Goal: Task Accomplishment & Management: Complete application form

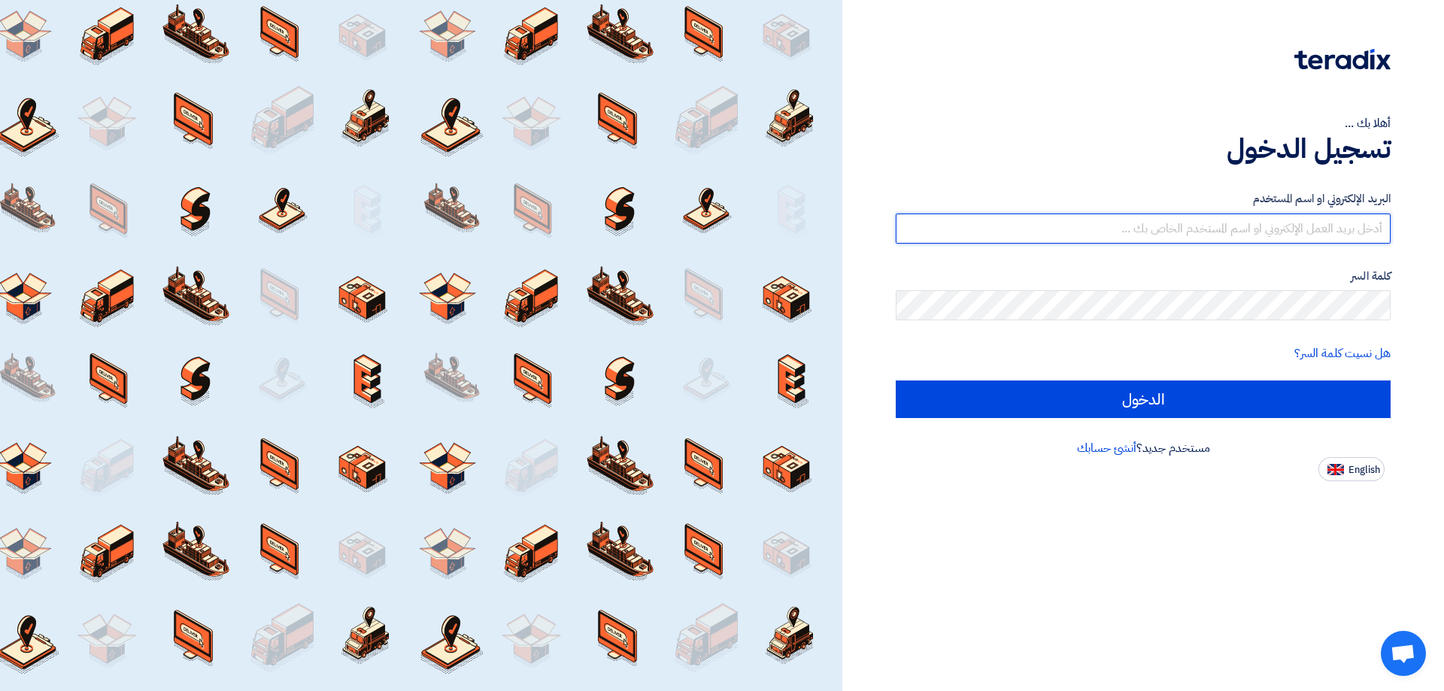
click at [1098, 232] on input "text" at bounding box center [1143, 229] width 495 height 30
type input "[EMAIL_ADDRESS][DOMAIN_NAME]"
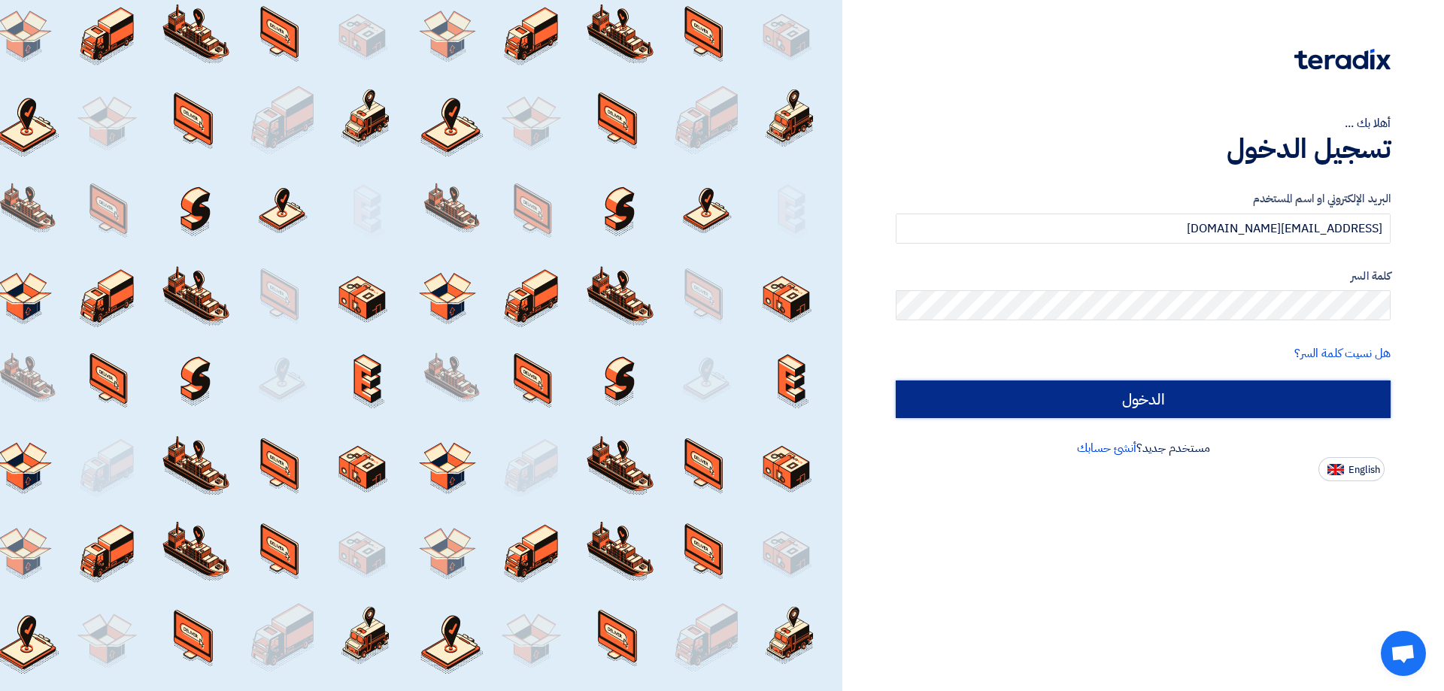
click at [1162, 394] on input "الدخول" at bounding box center [1143, 400] width 495 height 38
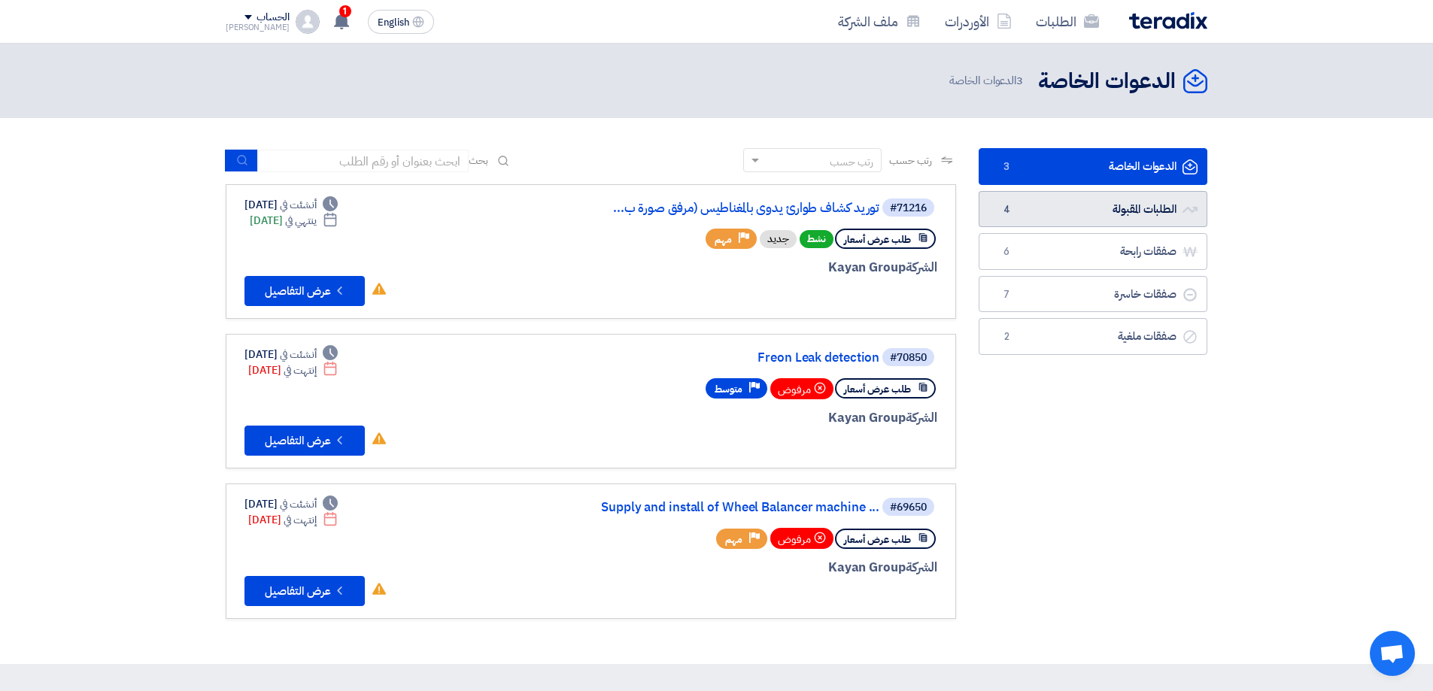
click at [1139, 205] on link "الطلبات المقبولة الطلبات المقبولة 4" at bounding box center [1093, 209] width 229 height 37
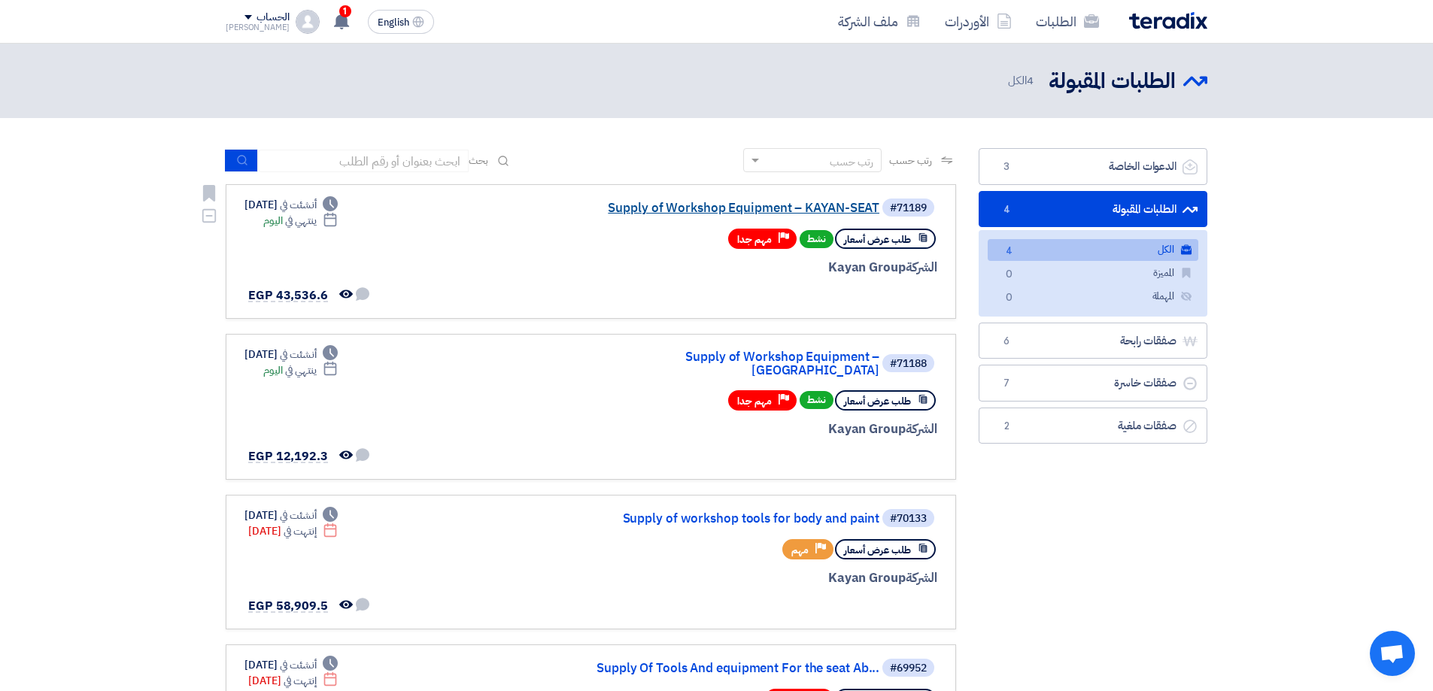
click at [767, 206] on link "Supply of Workshop Equipment – KAYAN-SEAT" at bounding box center [729, 209] width 301 height 14
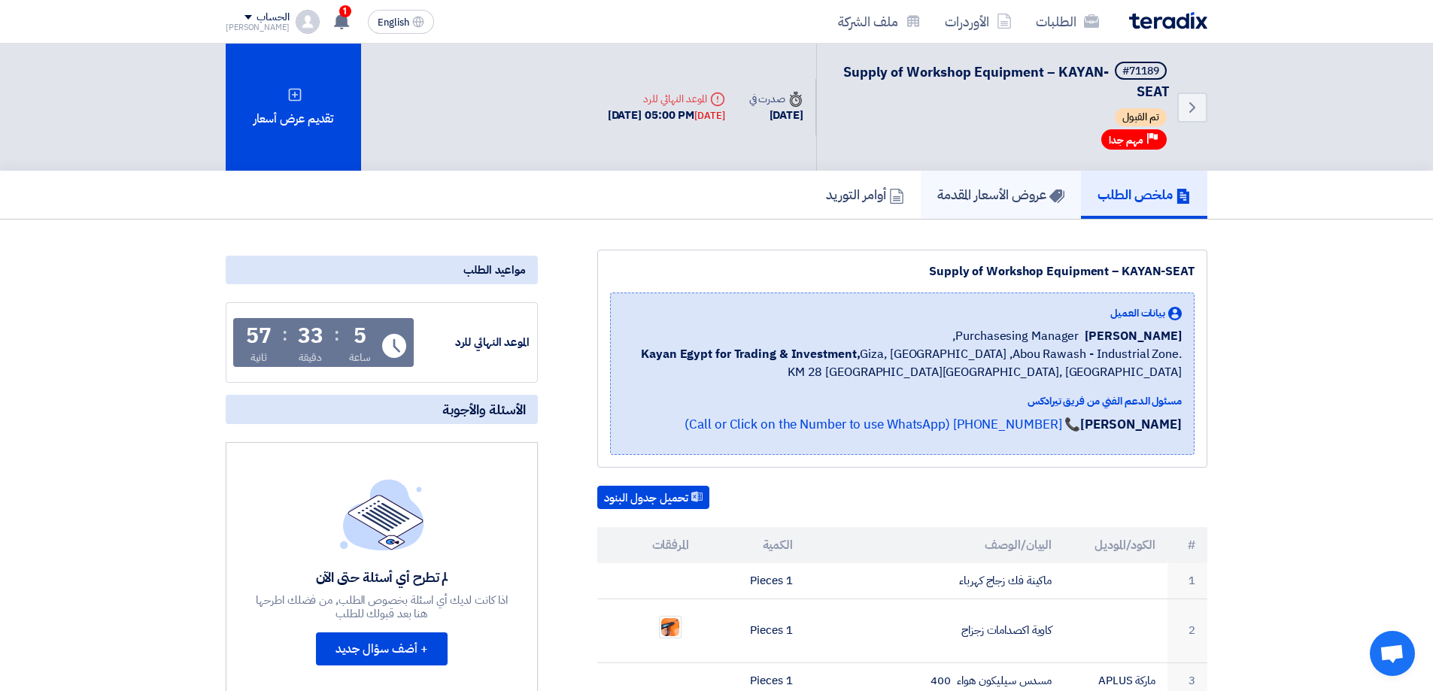
click at [1013, 189] on h5 "عروض الأسعار المقدمة" at bounding box center [1000, 194] width 127 height 17
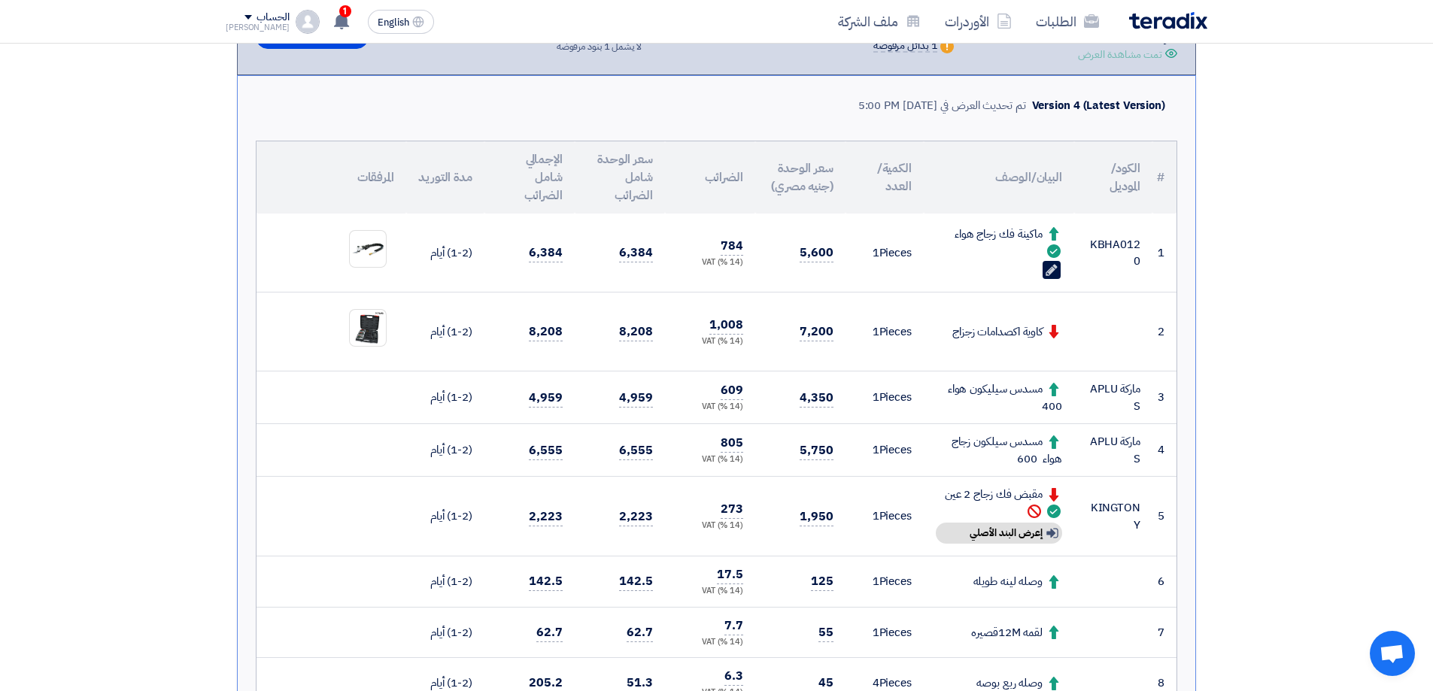
scroll to position [376, 0]
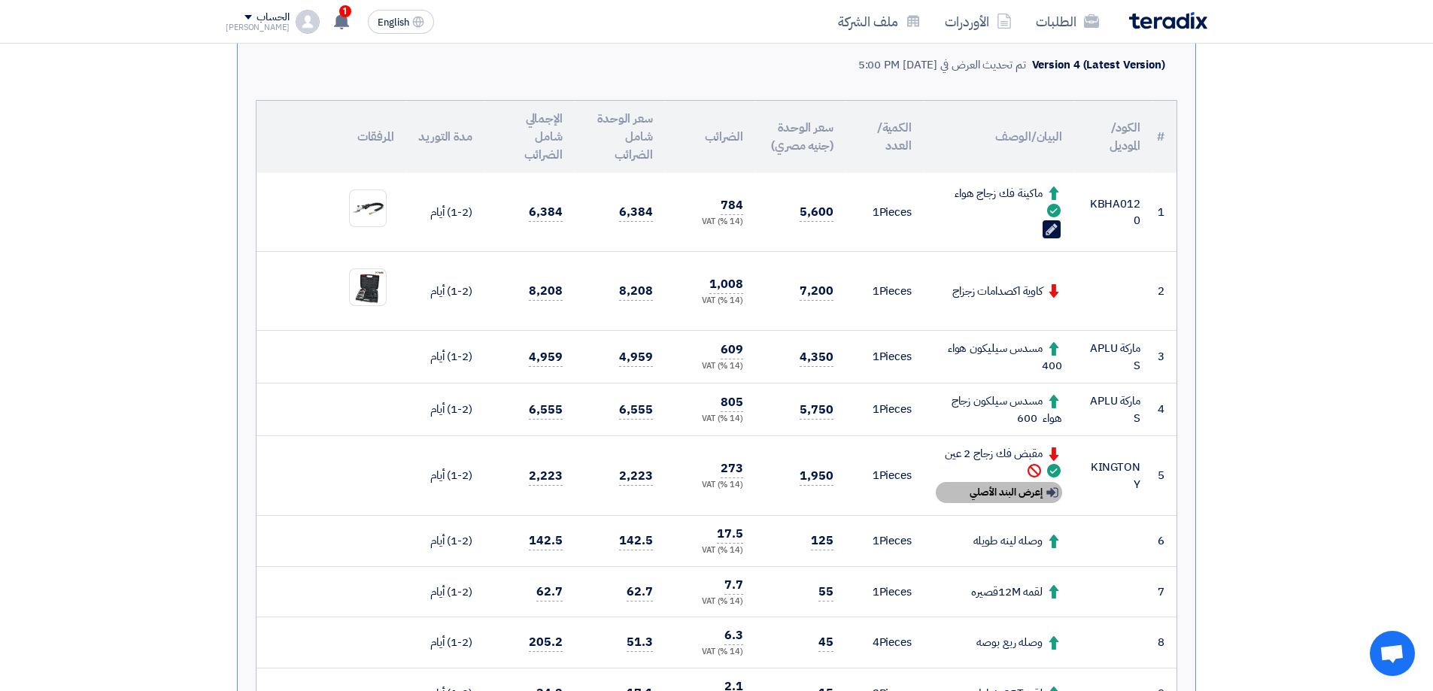
click at [1022, 494] on div "Show details إعرض البند الأصلي" at bounding box center [999, 492] width 126 height 21
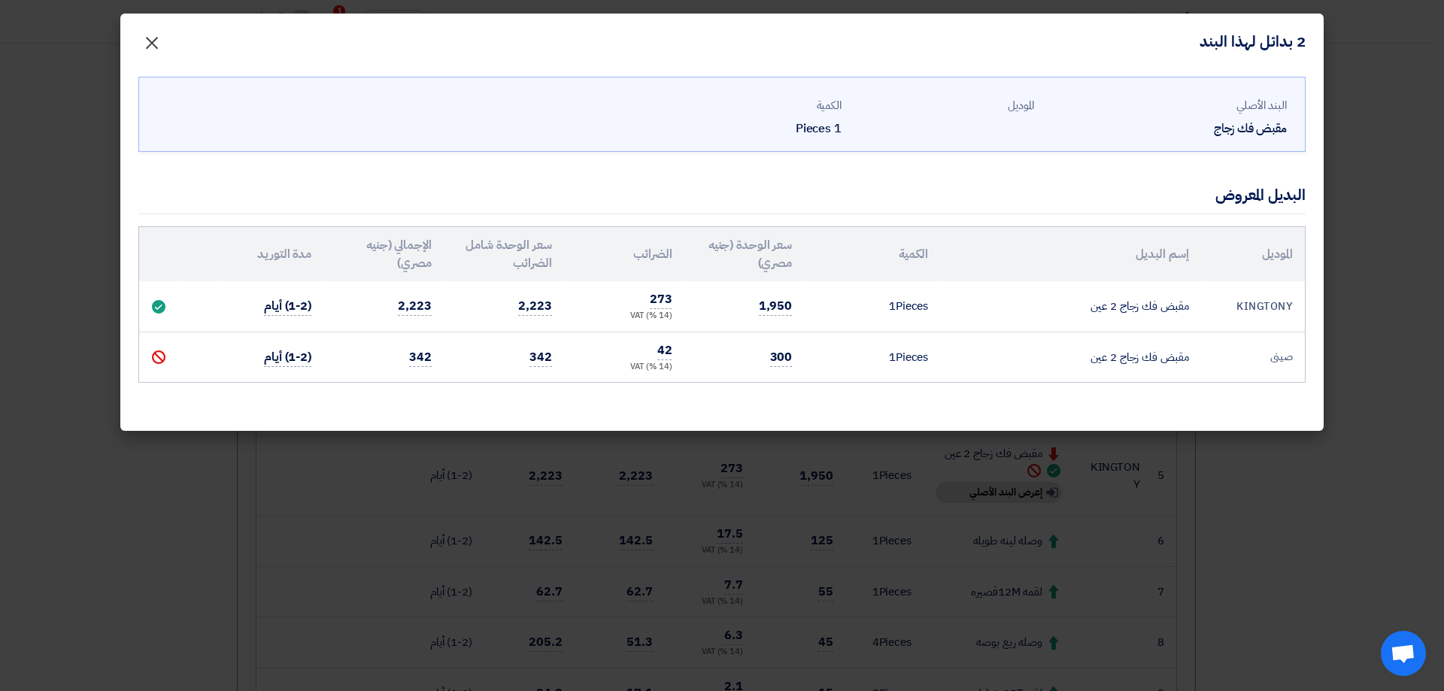
click at [159, 38] on span "×" at bounding box center [152, 42] width 18 height 45
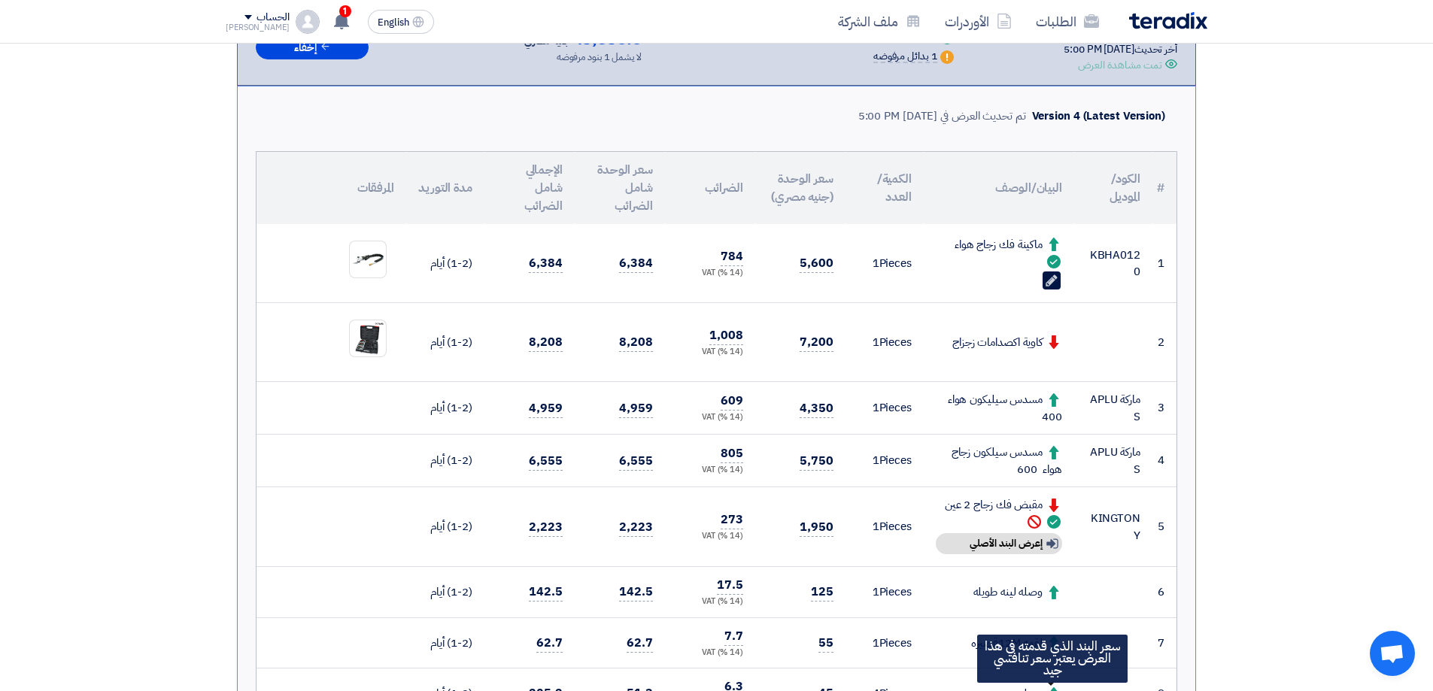
scroll to position [301, 0]
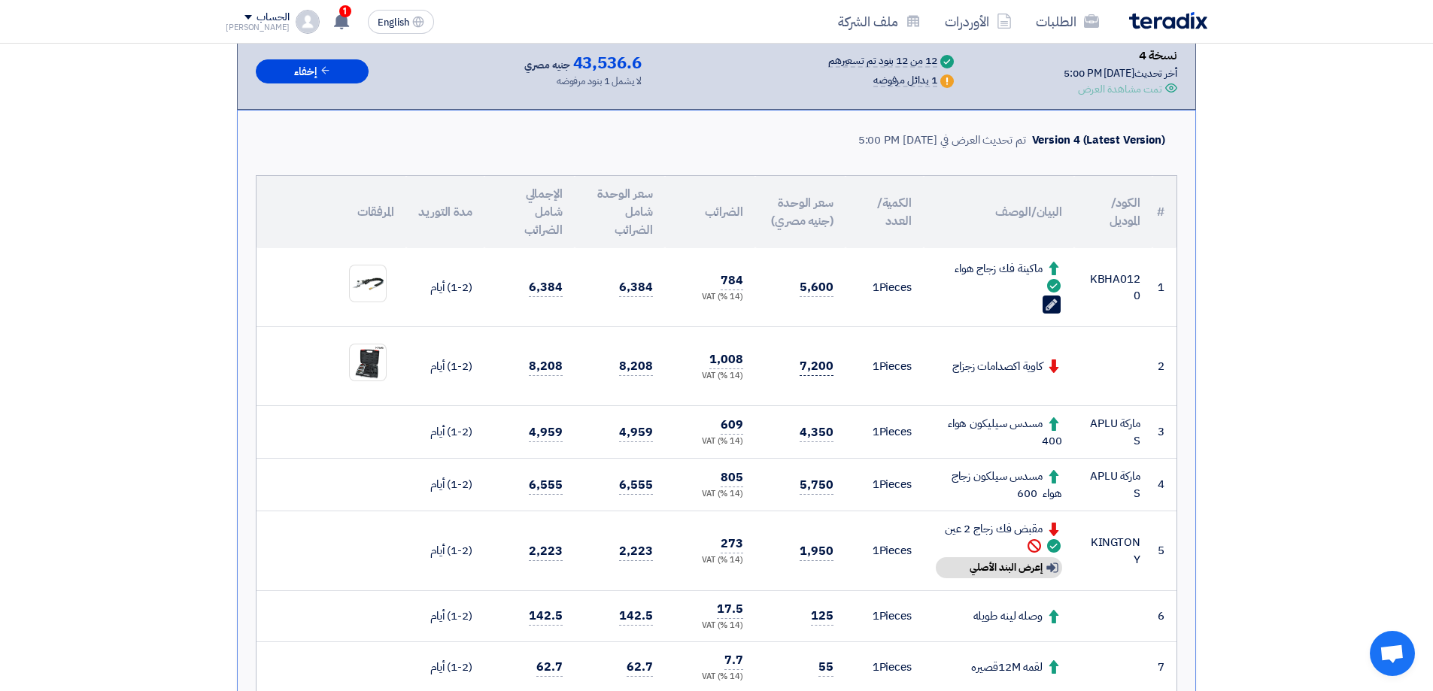
click at [817, 363] on span "7,200" at bounding box center [817, 366] width 34 height 19
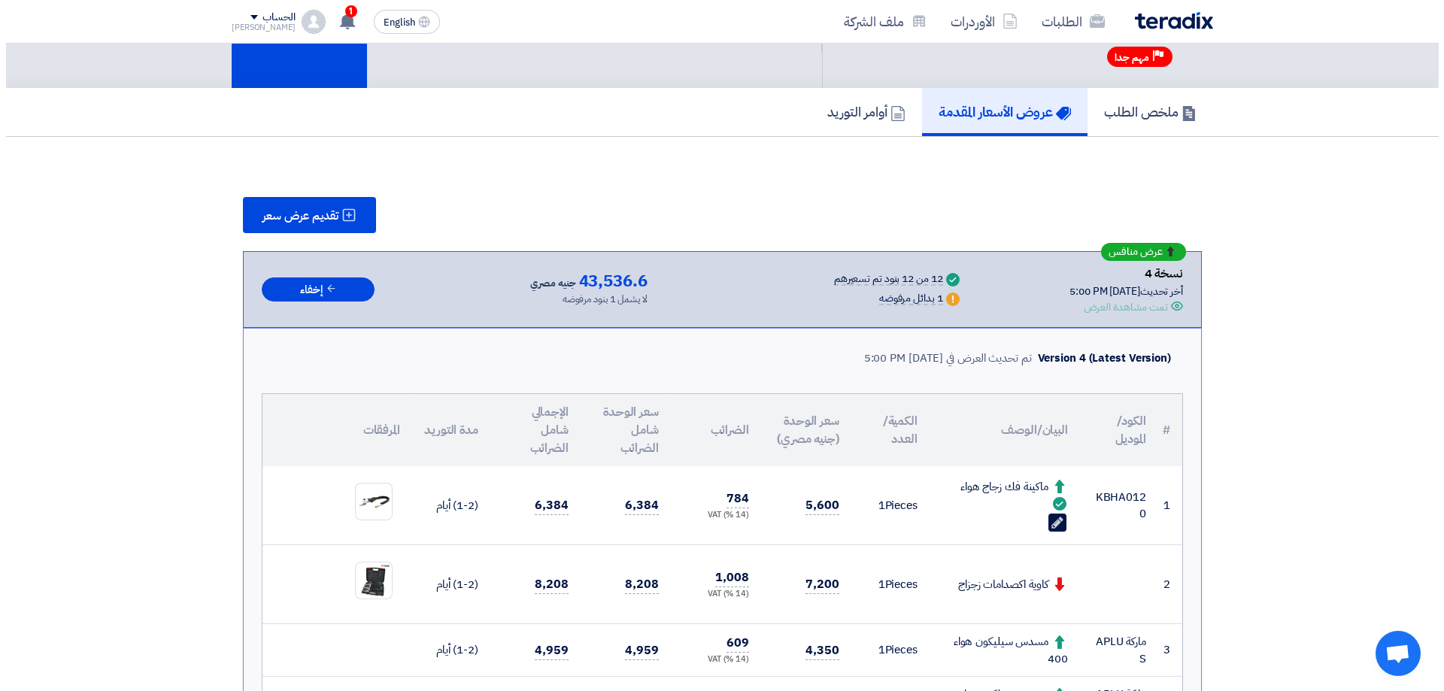
scroll to position [75, 0]
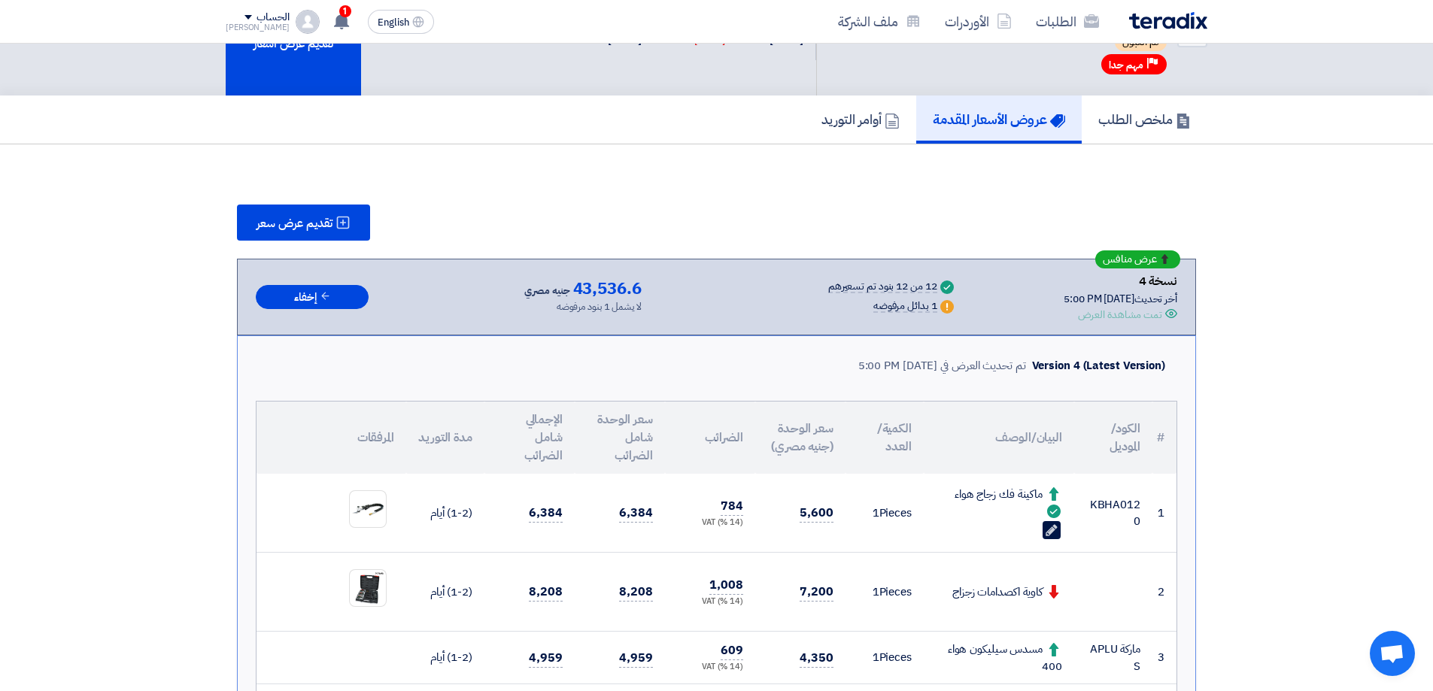
click at [988, 130] on link "عروض الأسعار المقدمة" at bounding box center [999, 120] width 166 height 48
click at [331, 218] on span "تقديم عرض سعر" at bounding box center [295, 223] width 76 height 12
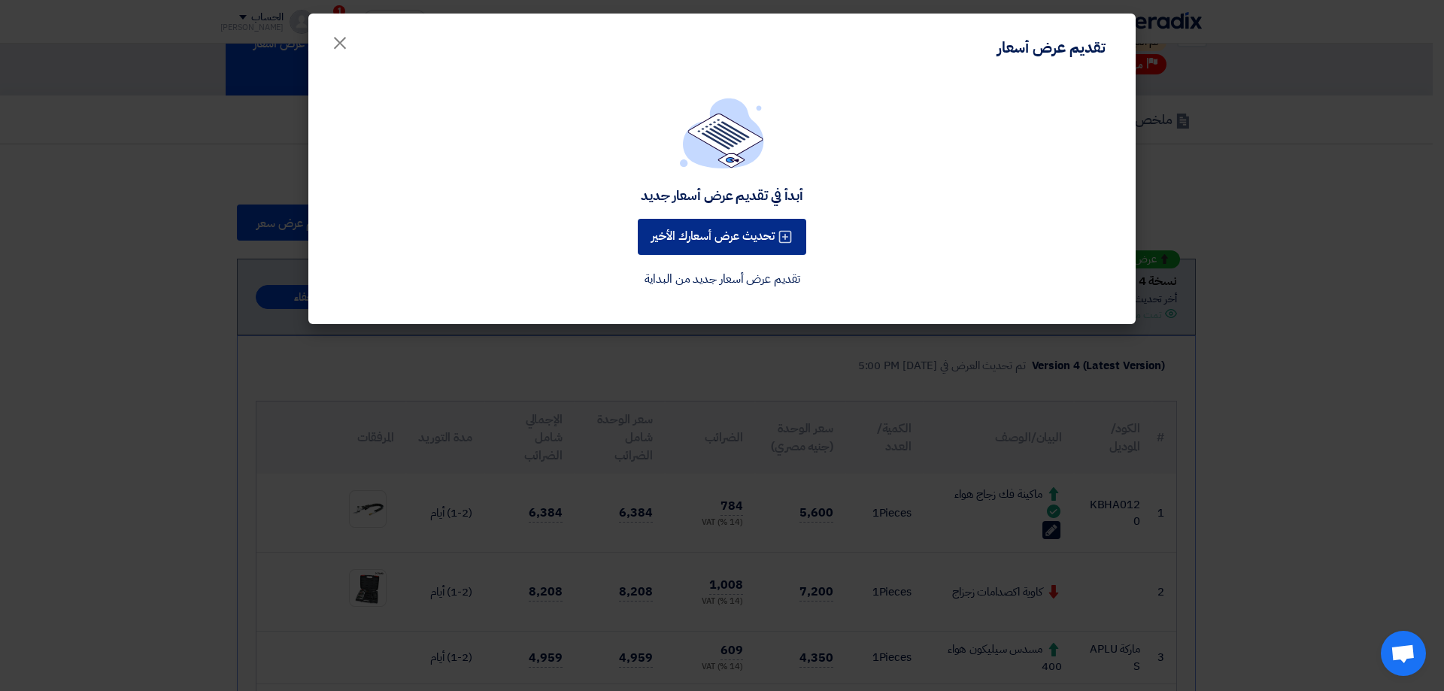
click at [725, 239] on button "تحديث عرض أسعارك الأخير" at bounding box center [722, 237] width 169 height 36
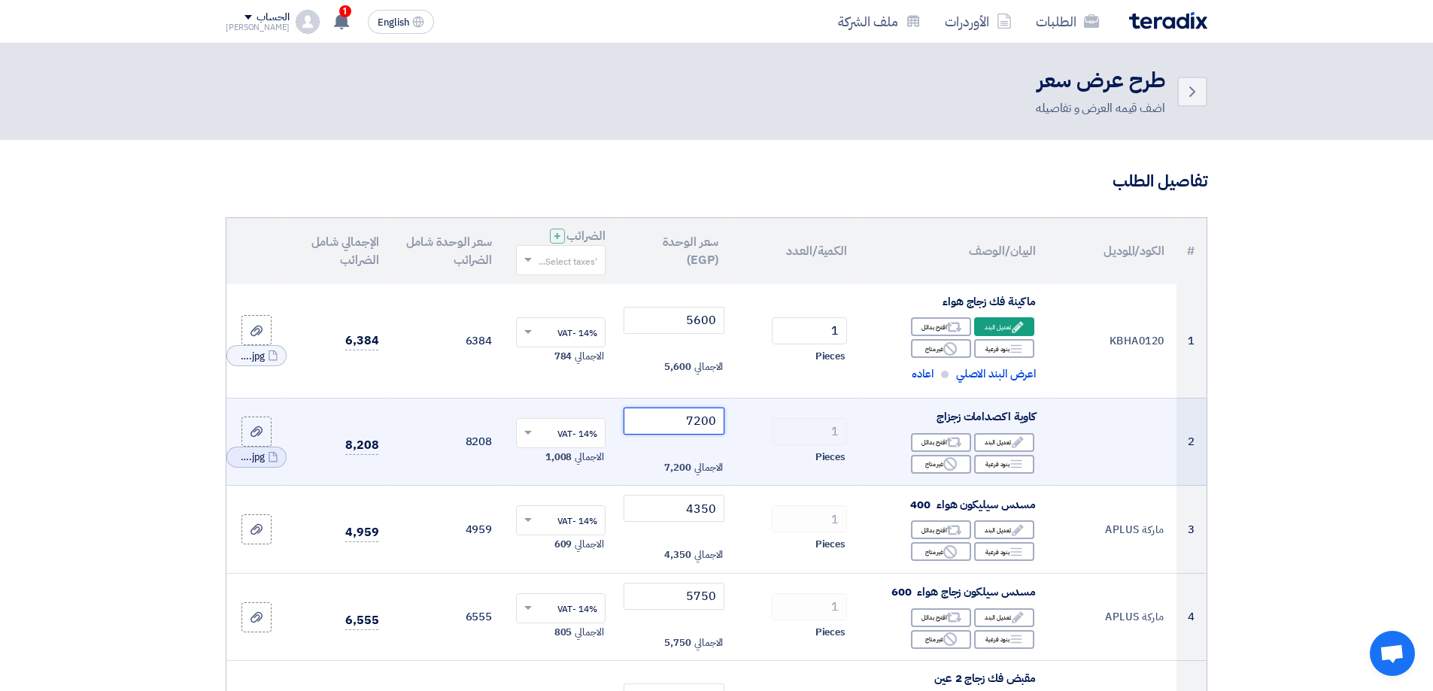
click at [699, 419] on input "7200" at bounding box center [675, 421] width 102 height 27
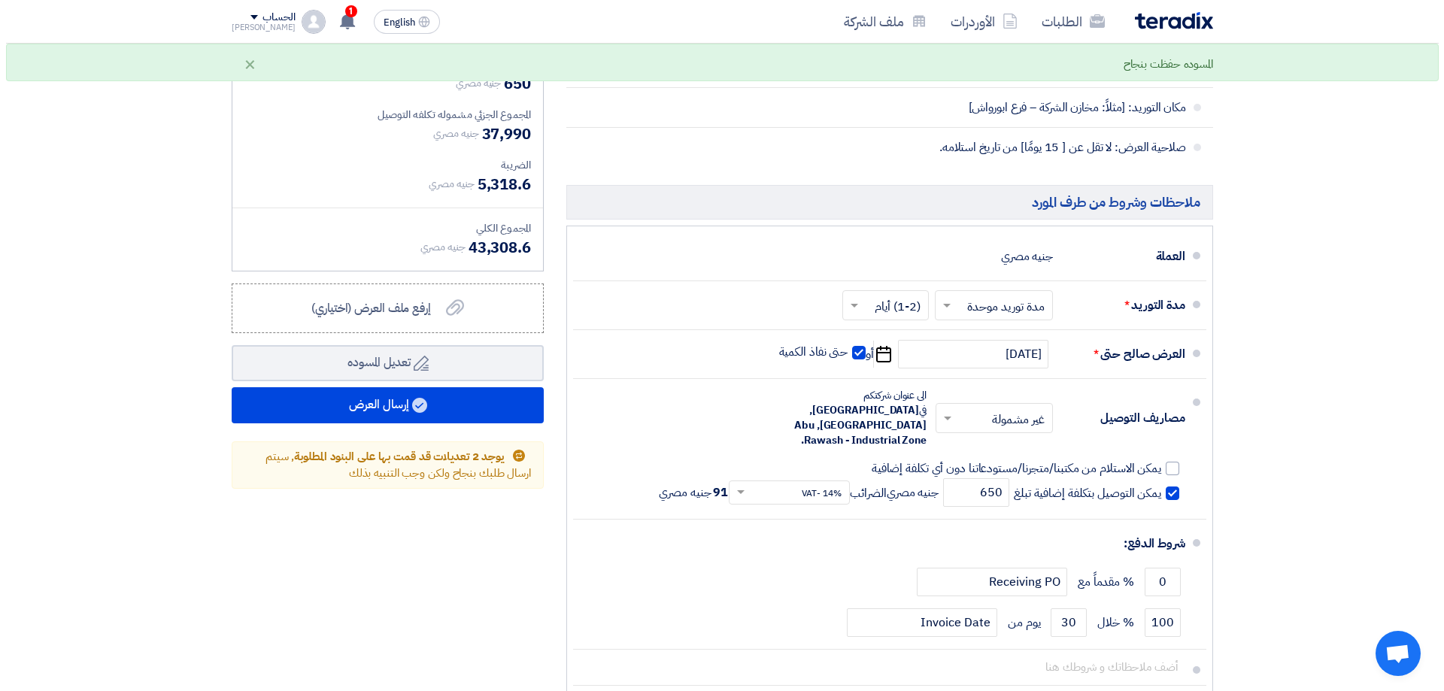
scroll to position [1505, 0]
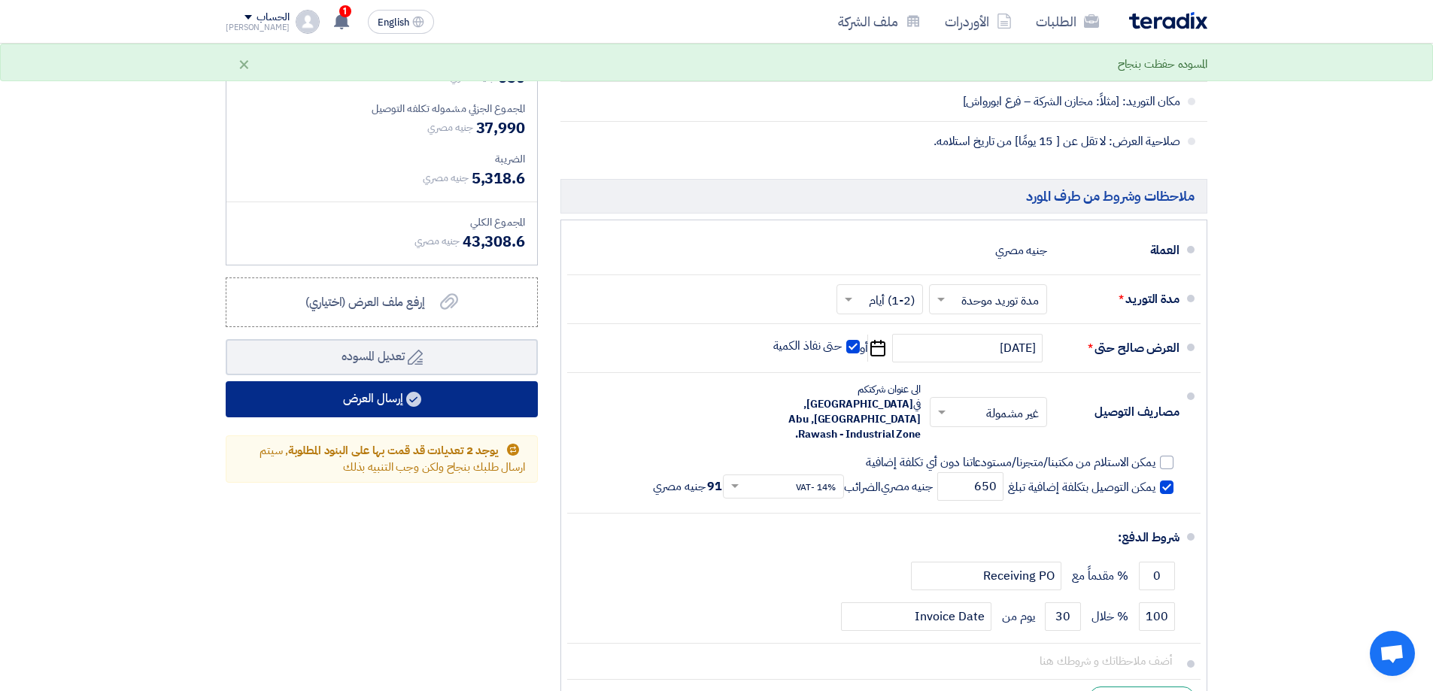
type input "7000"
click at [421, 402] on use at bounding box center [413, 399] width 15 height 15
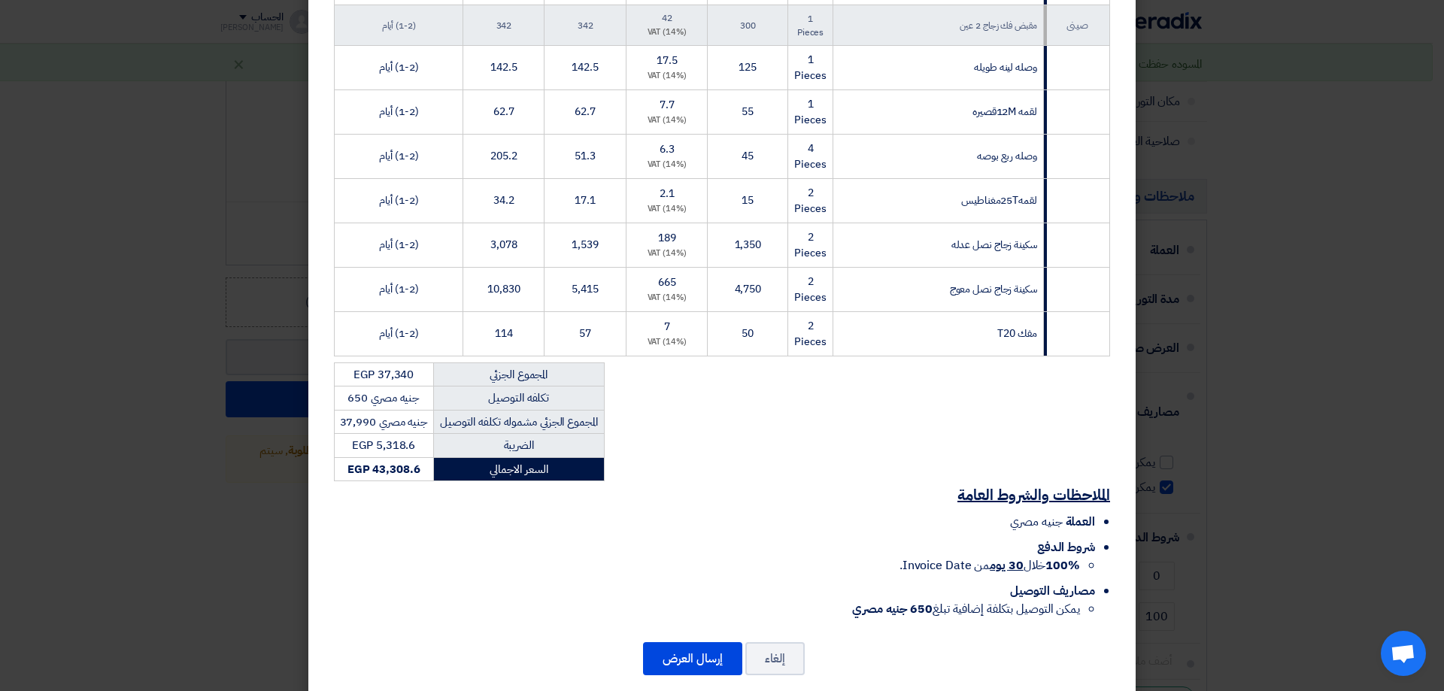
scroll to position [539, 0]
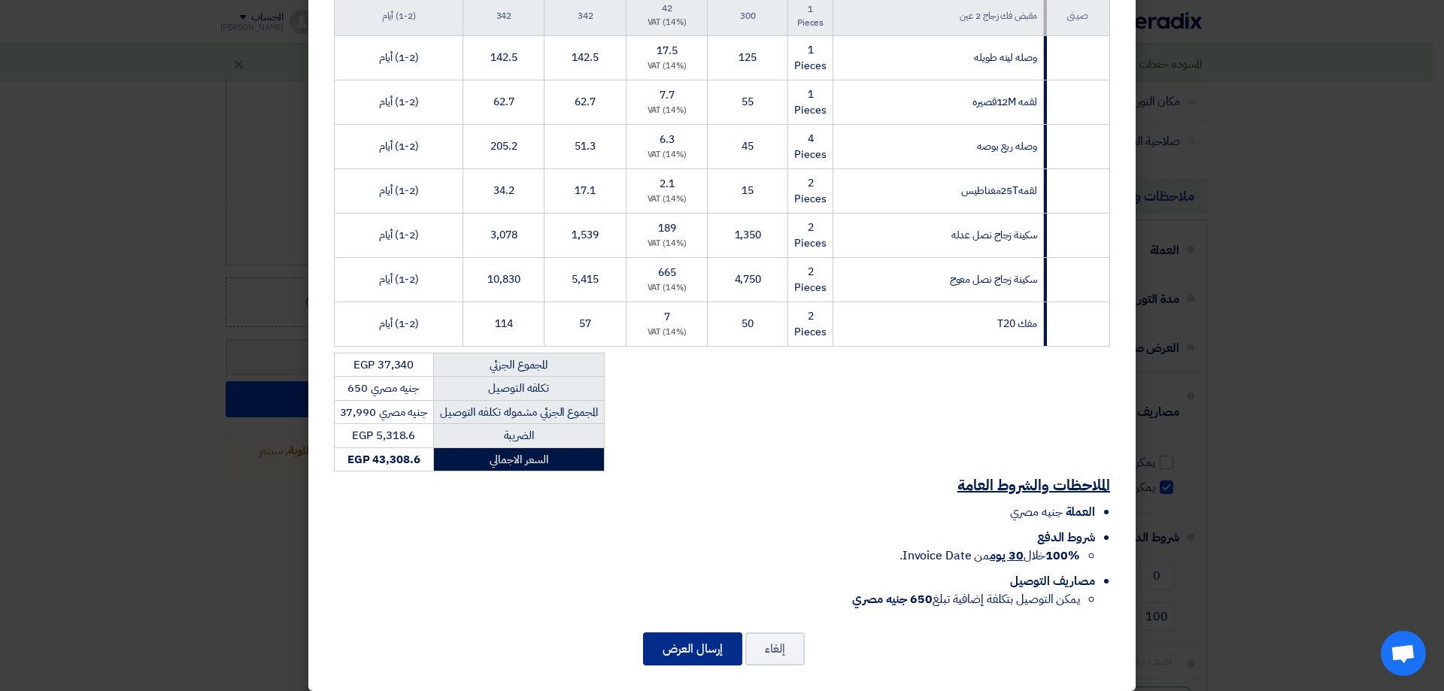
click at [670, 638] on button "إرسال العرض" at bounding box center [692, 649] width 99 height 33
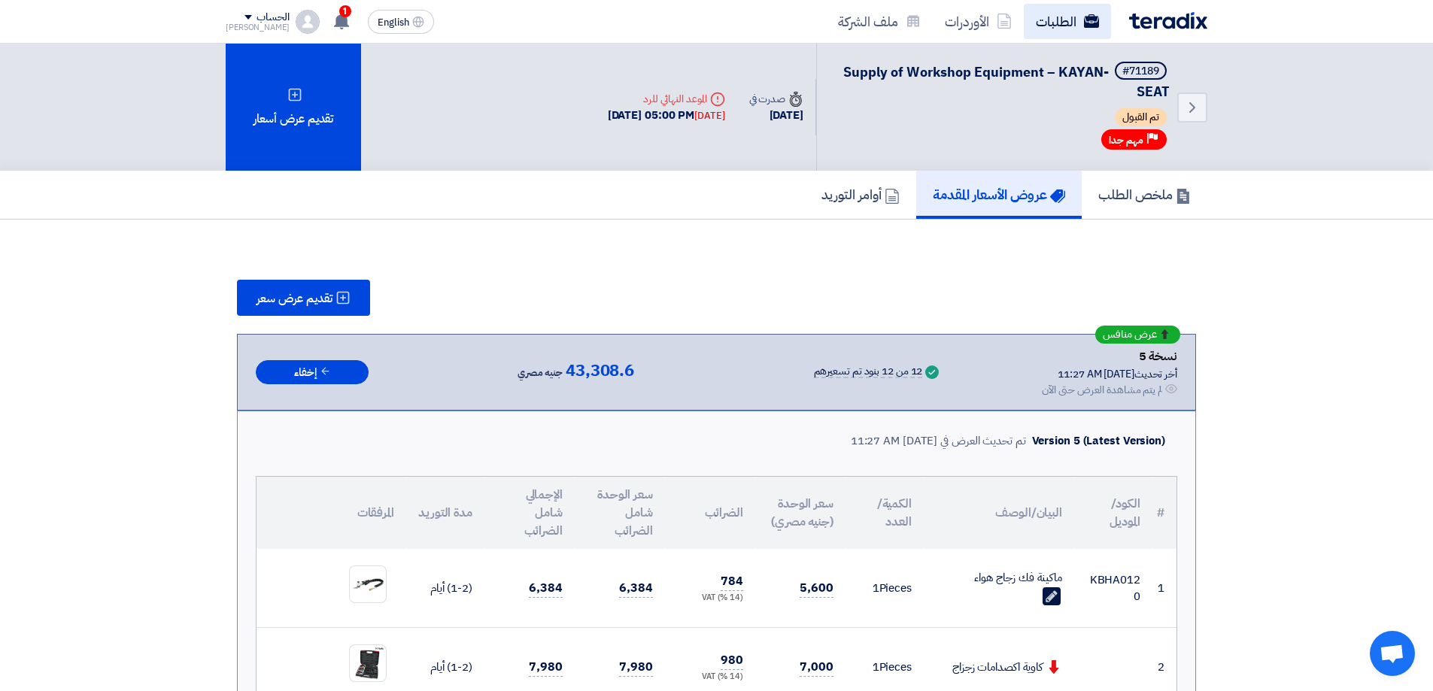
click at [1059, 24] on link "الطلبات" at bounding box center [1067, 21] width 87 height 35
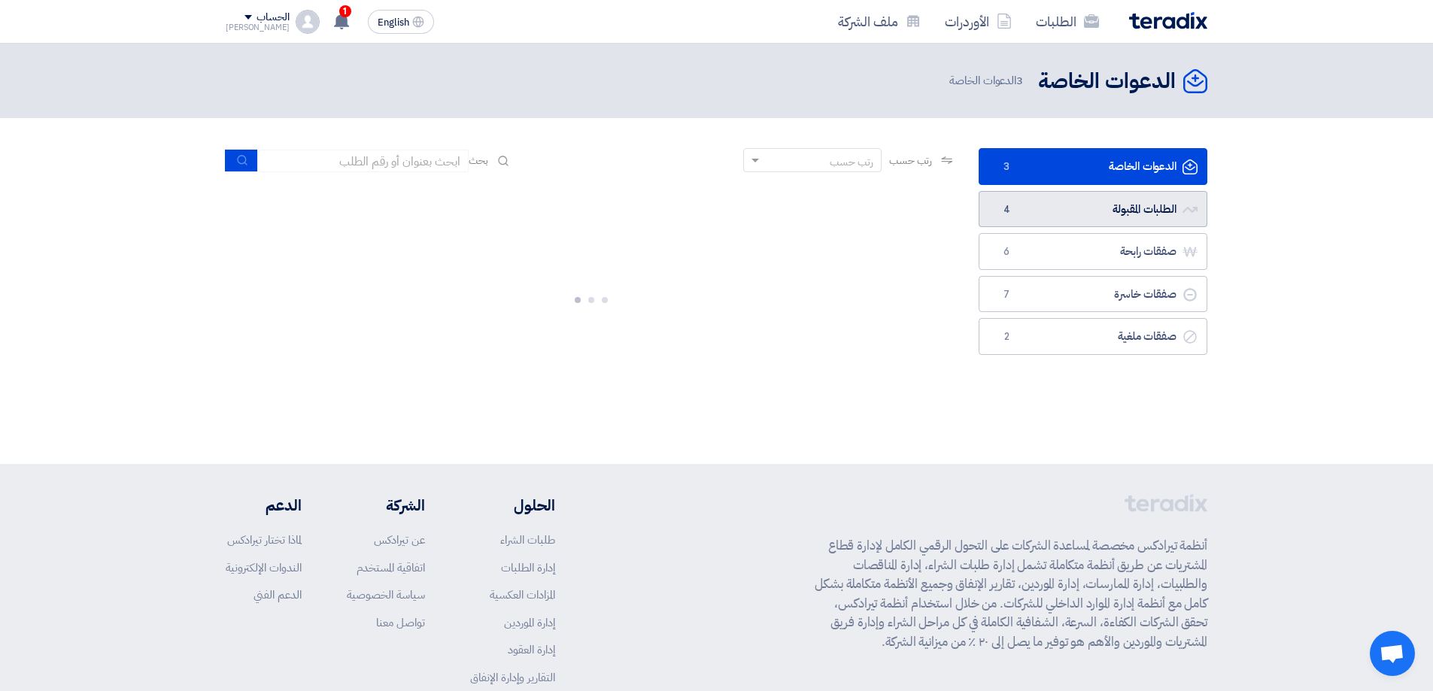
click at [1119, 216] on link "الطلبات المقبولة الطلبات المقبولة 4" at bounding box center [1093, 209] width 229 height 37
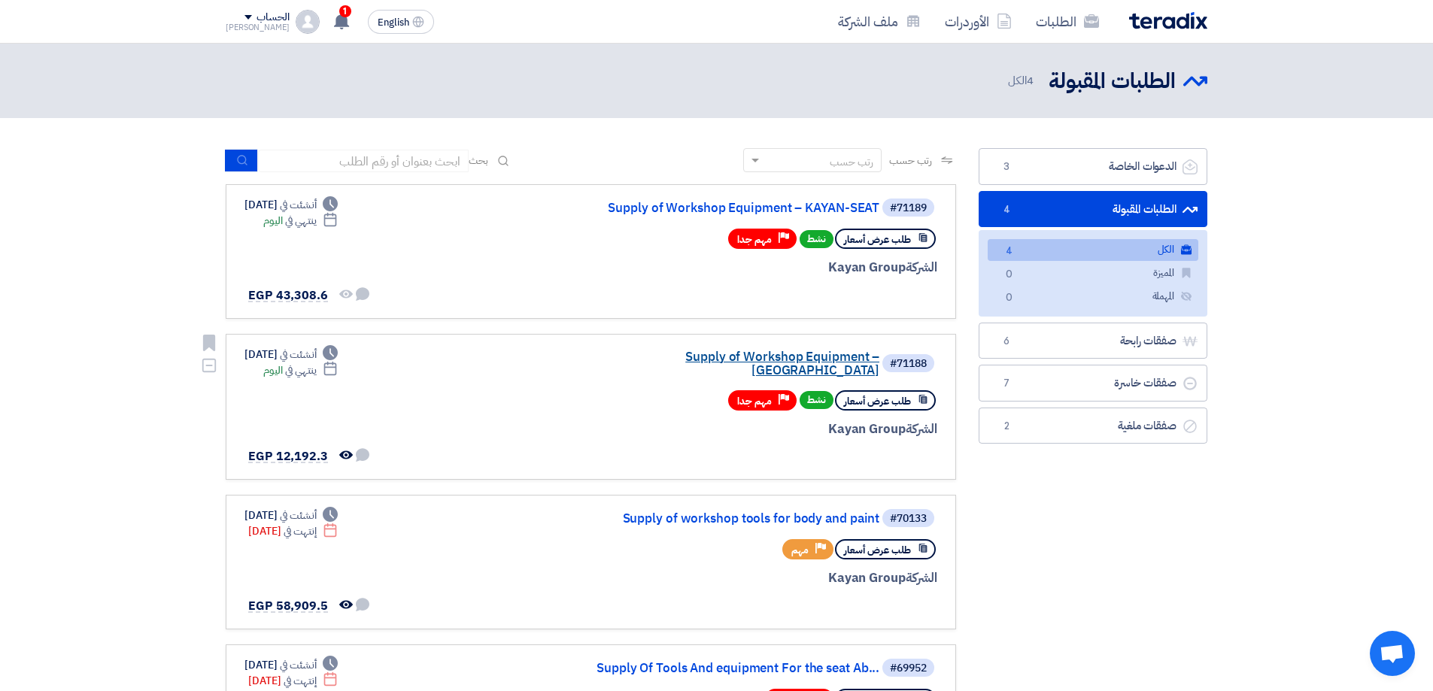
click at [836, 360] on link "Supply of Workshop Equipment – [GEOGRAPHIC_DATA]" at bounding box center [729, 364] width 301 height 27
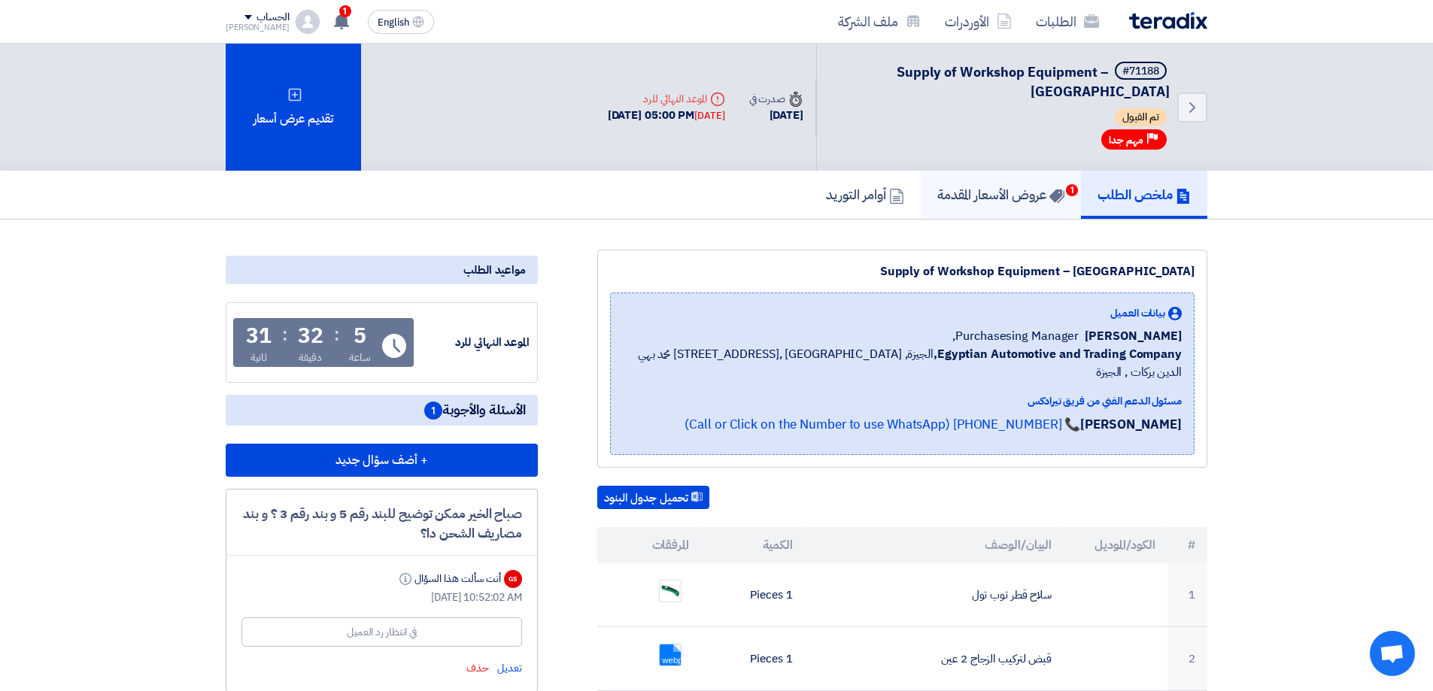
click at [1016, 200] on h5 "عروض الأسعار المقدمة 1" at bounding box center [1000, 194] width 127 height 17
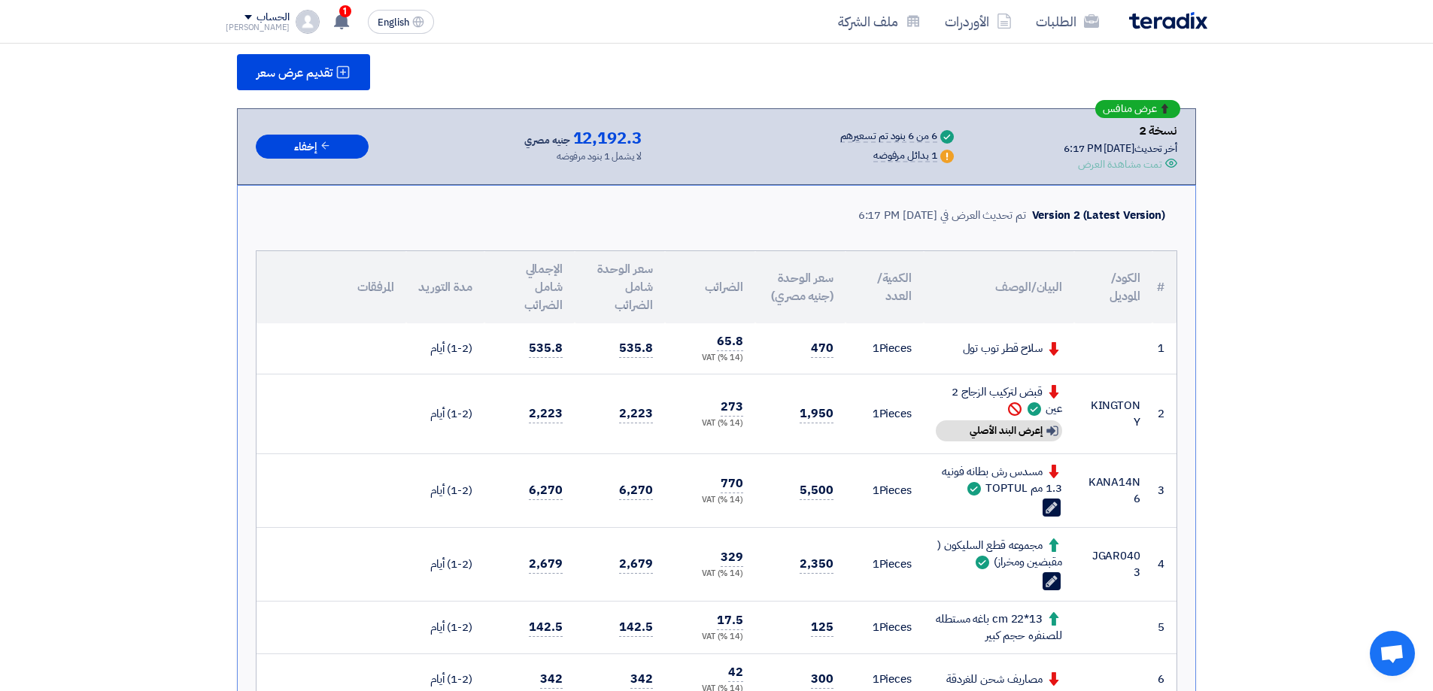
scroll to position [301, 0]
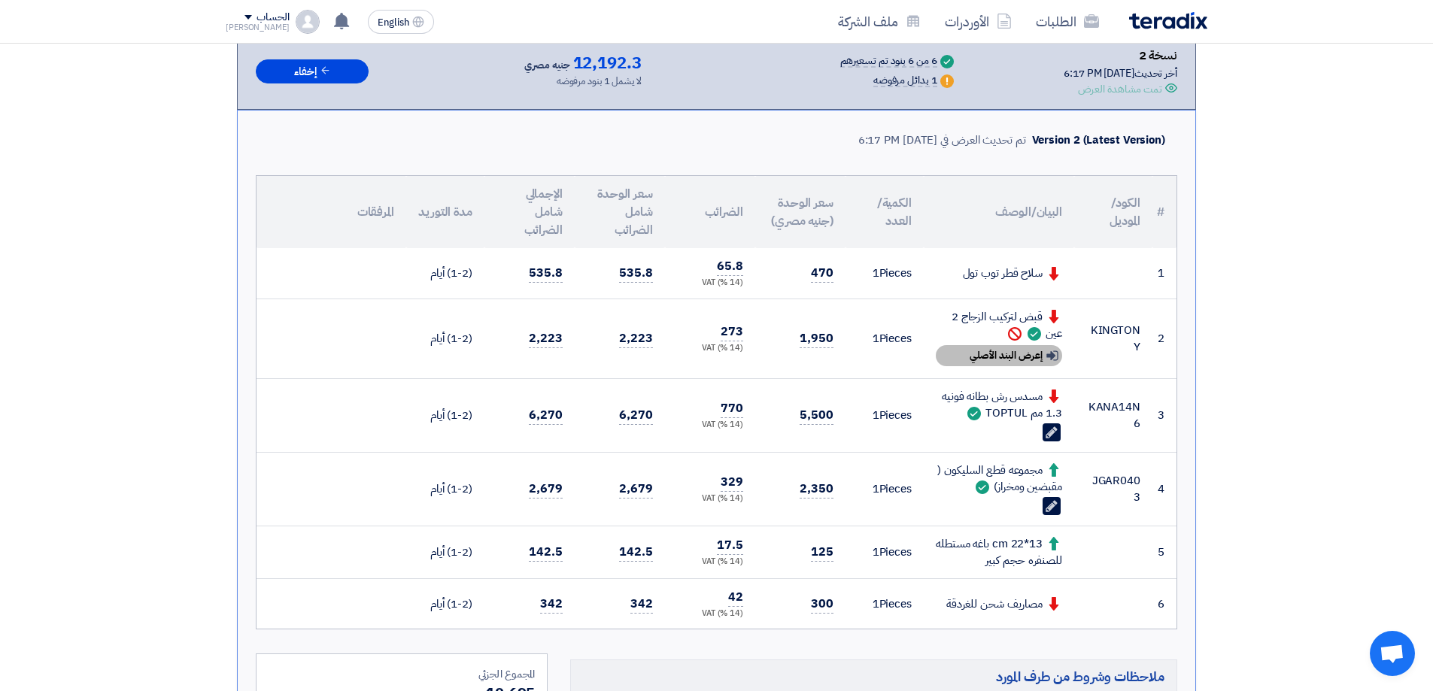
click at [1037, 357] on div "Show details إعرض البند الأصلي" at bounding box center [999, 355] width 126 height 21
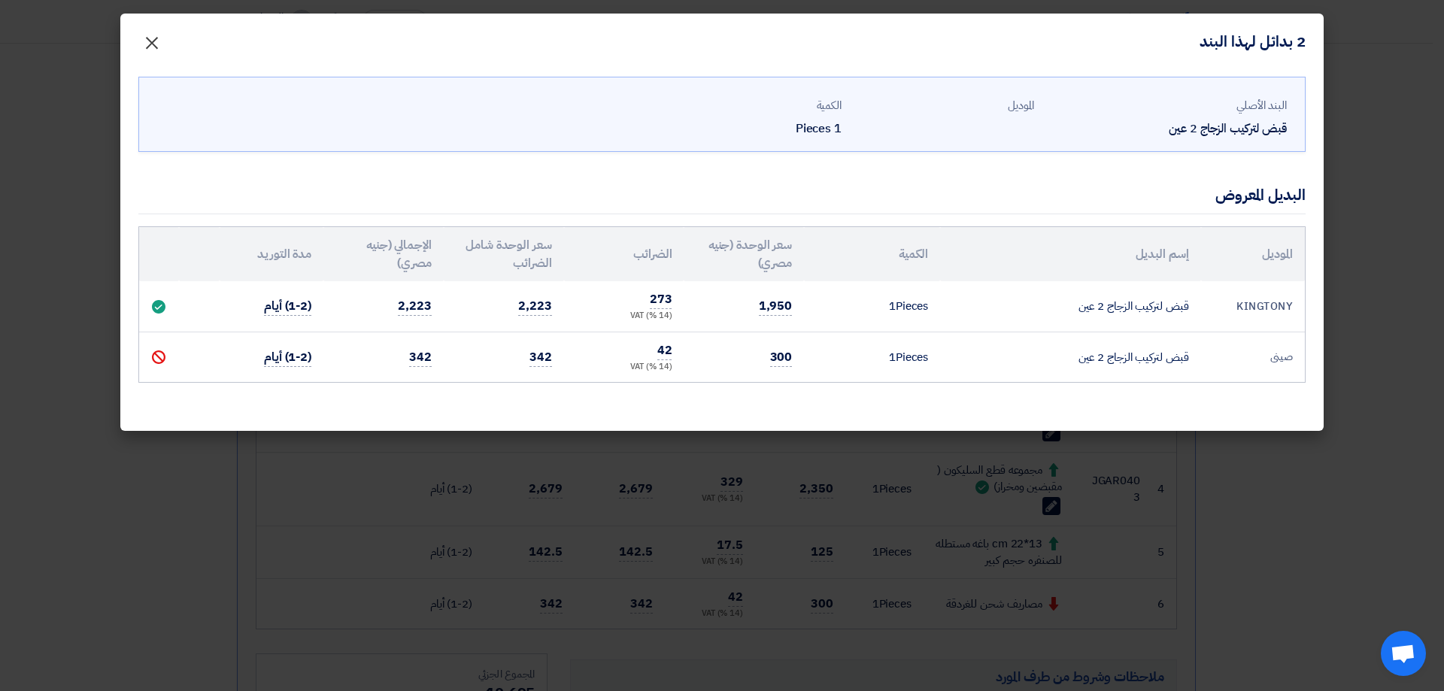
click at [149, 38] on span "×" at bounding box center [152, 42] width 18 height 45
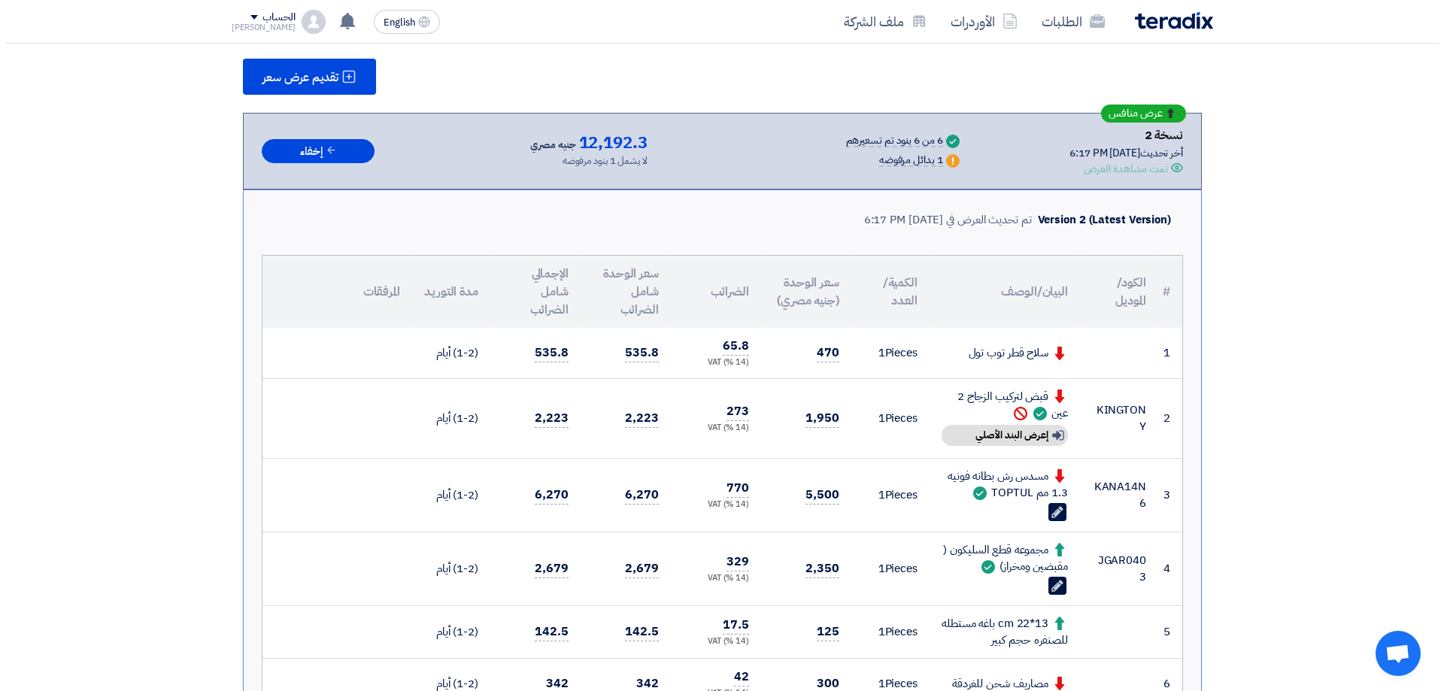
scroll to position [75, 0]
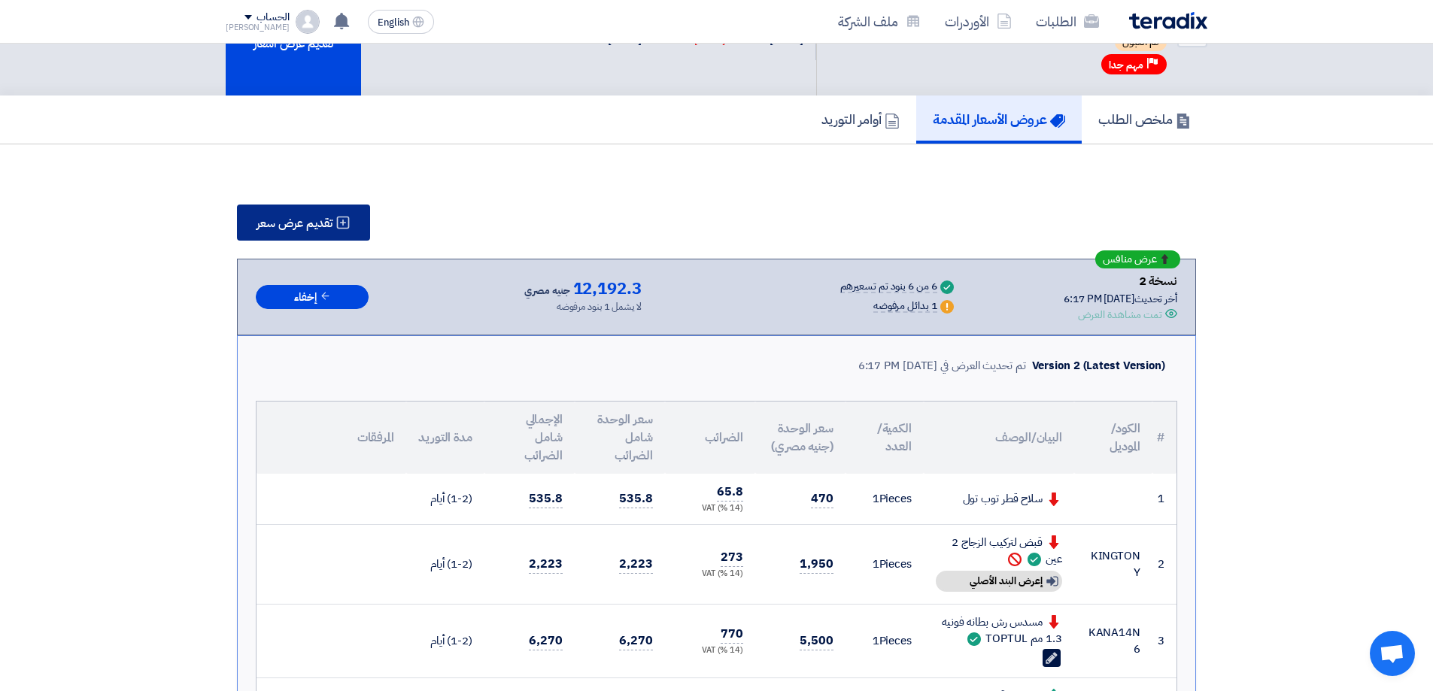
click at [338, 223] on icon at bounding box center [343, 222] width 15 height 15
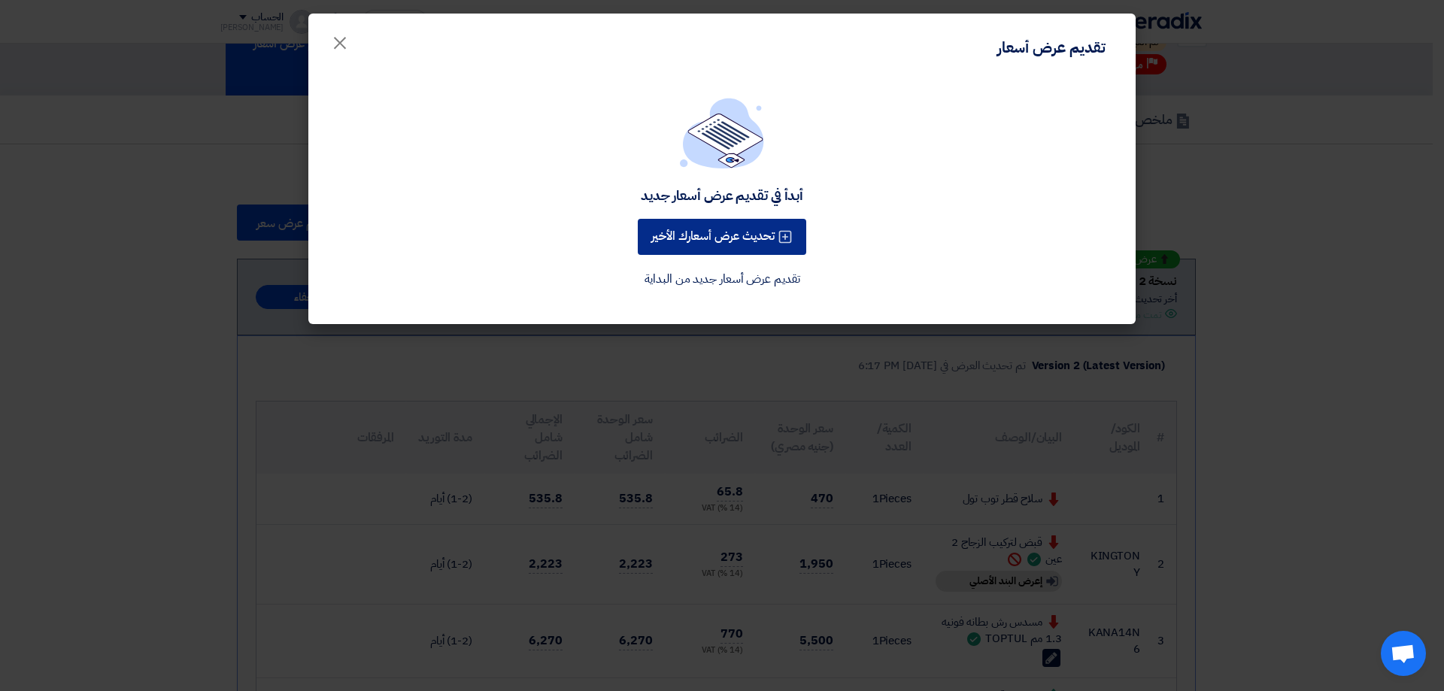
click at [754, 235] on button "تحديث عرض أسعارك الأخير" at bounding box center [722, 237] width 169 height 36
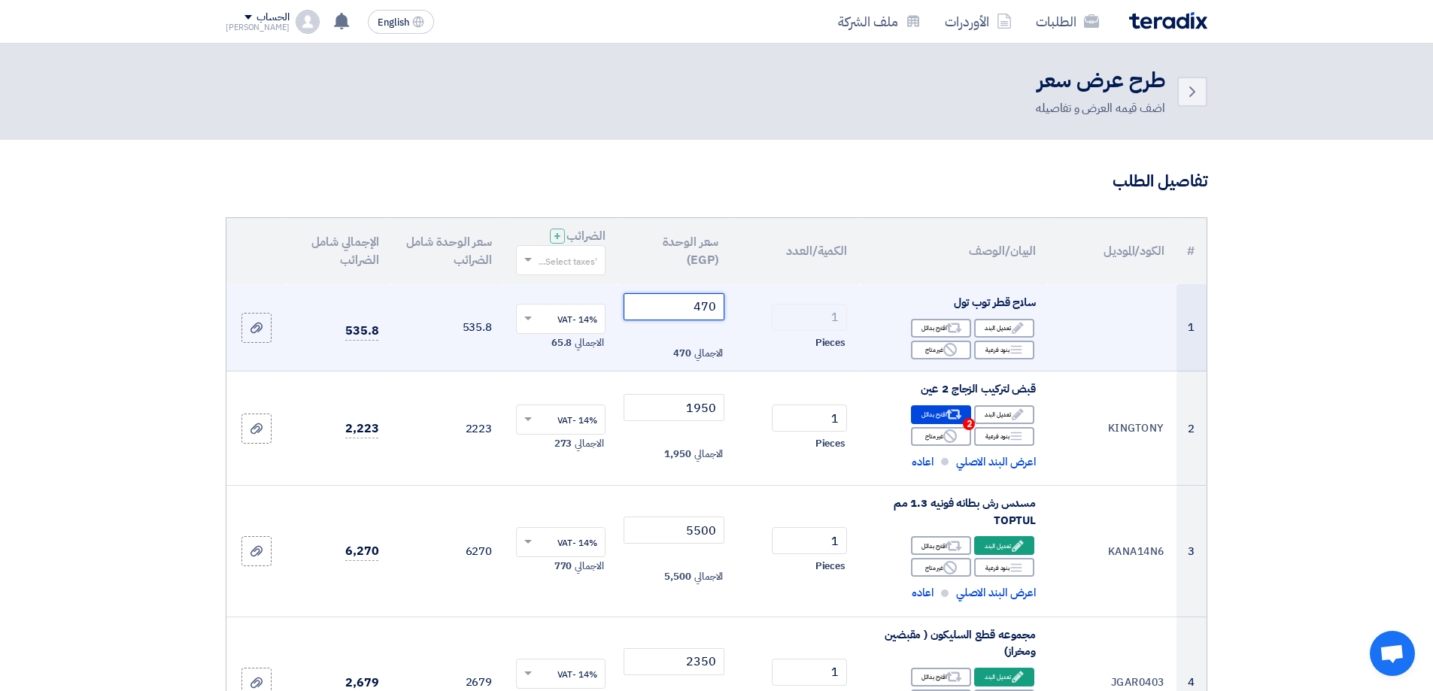
click at [705, 303] on input "470" at bounding box center [675, 306] width 102 height 27
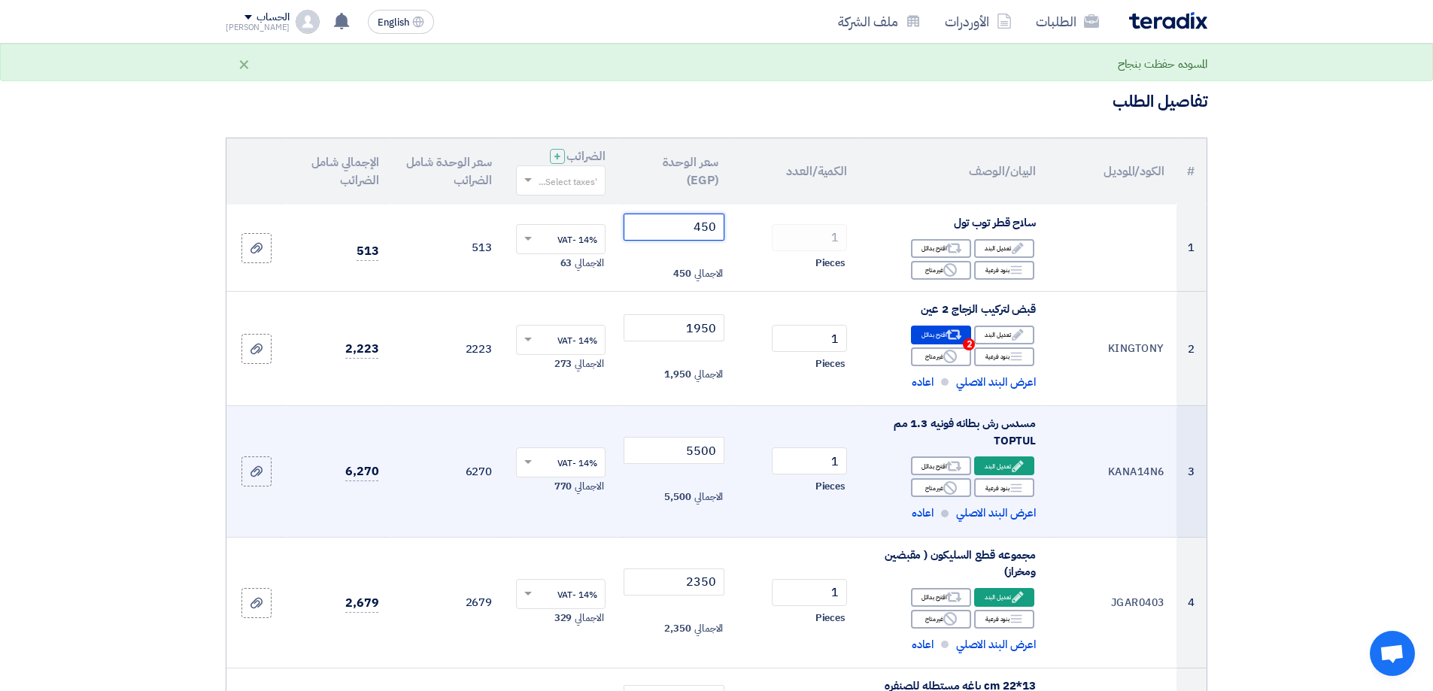
scroll to position [150, 0]
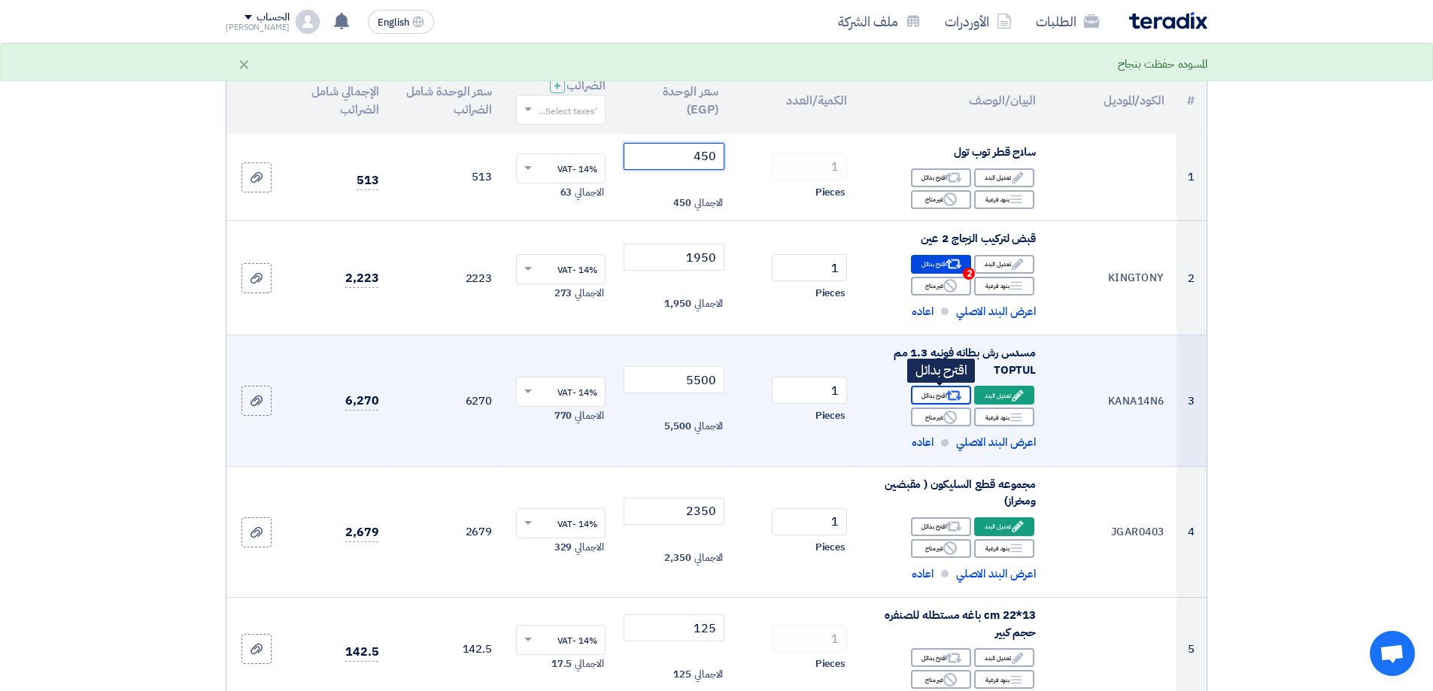
type input "450"
click at [955, 398] on icon "Alternative" at bounding box center [954, 396] width 16 height 16
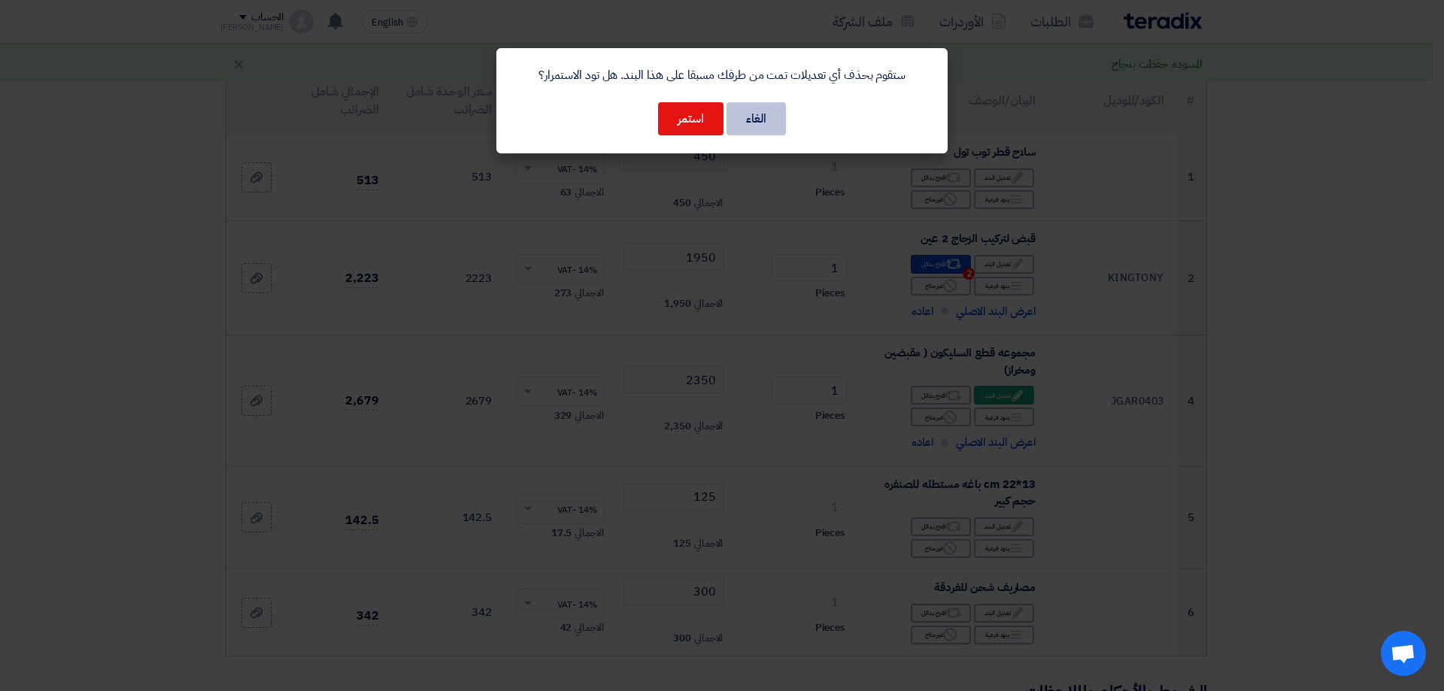
click at [764, 116] on button "الغاء" at bounding box center [756, 118] width 59 height 33
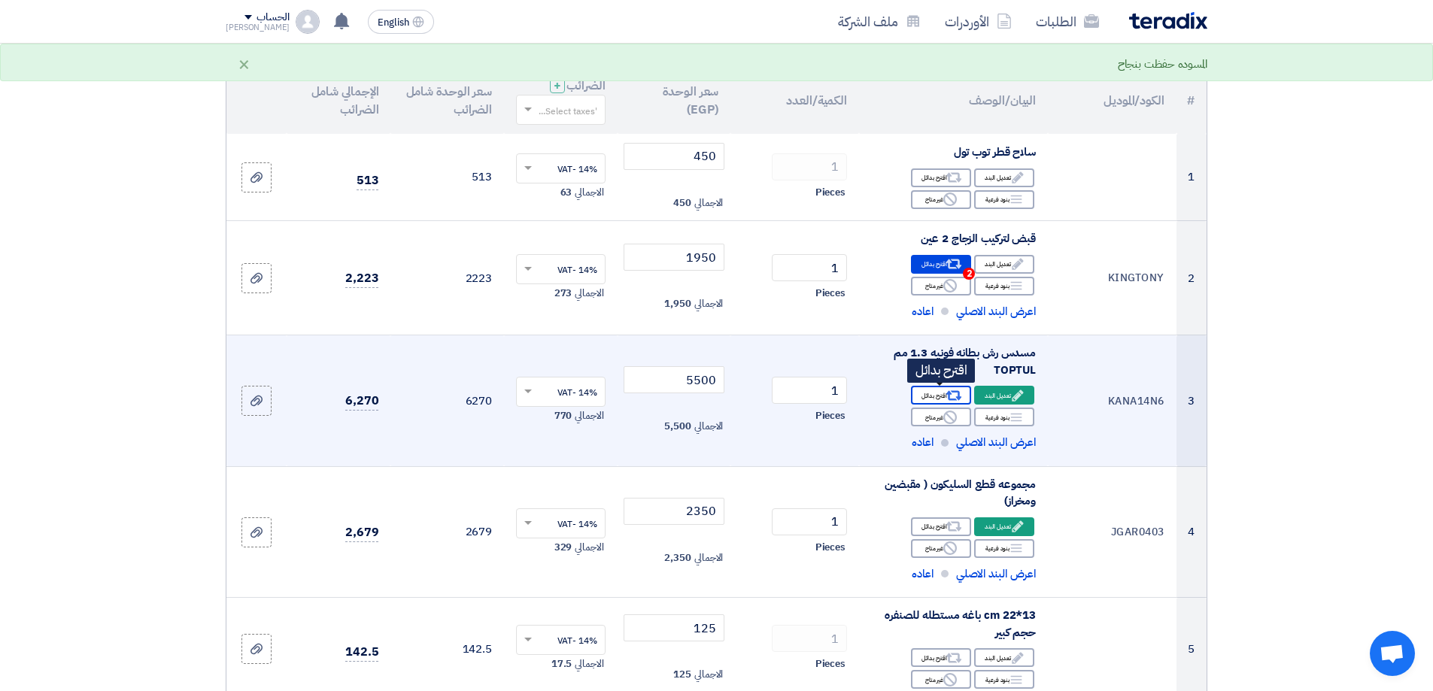
click at [927, 397] on div "Alternative اقترح بدائل" at bounding box center [941, 395] width 60 height 19
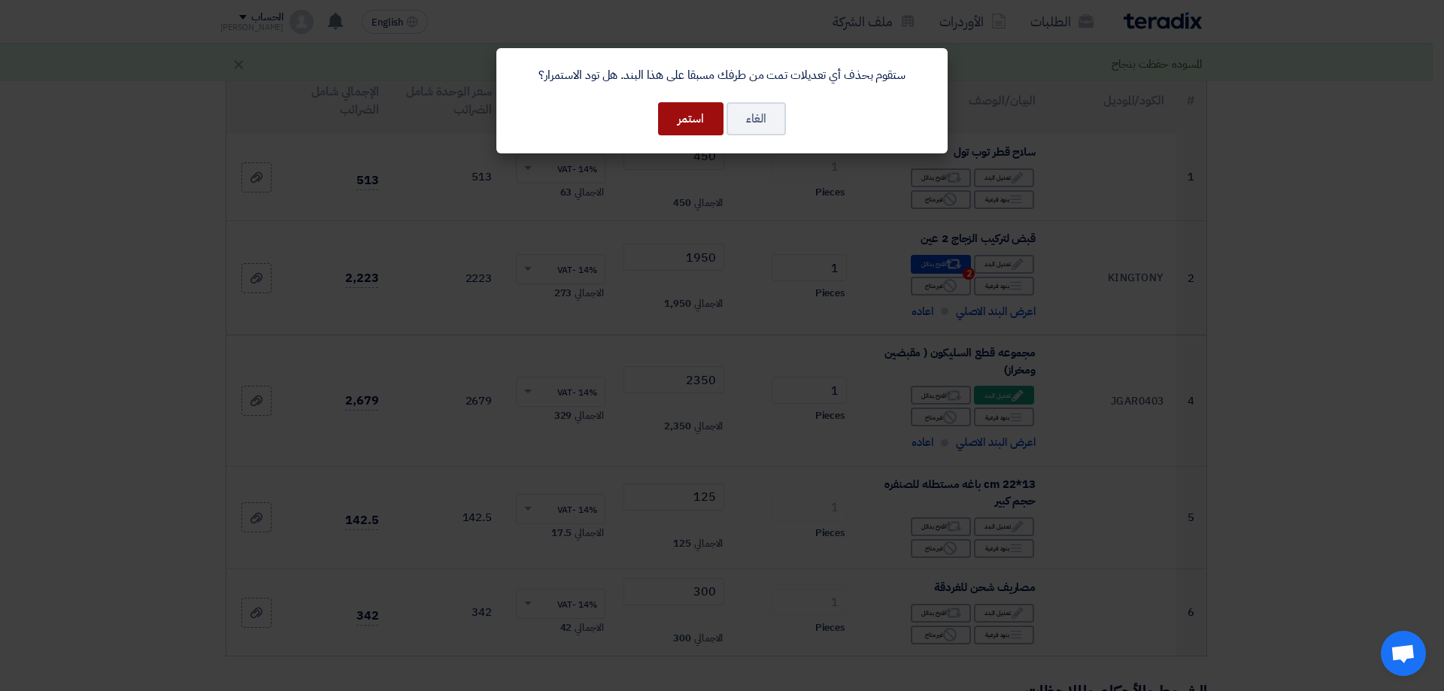
click at [697, 113] on button "استمر" at bounding box center [690, 118] width 65 height 33
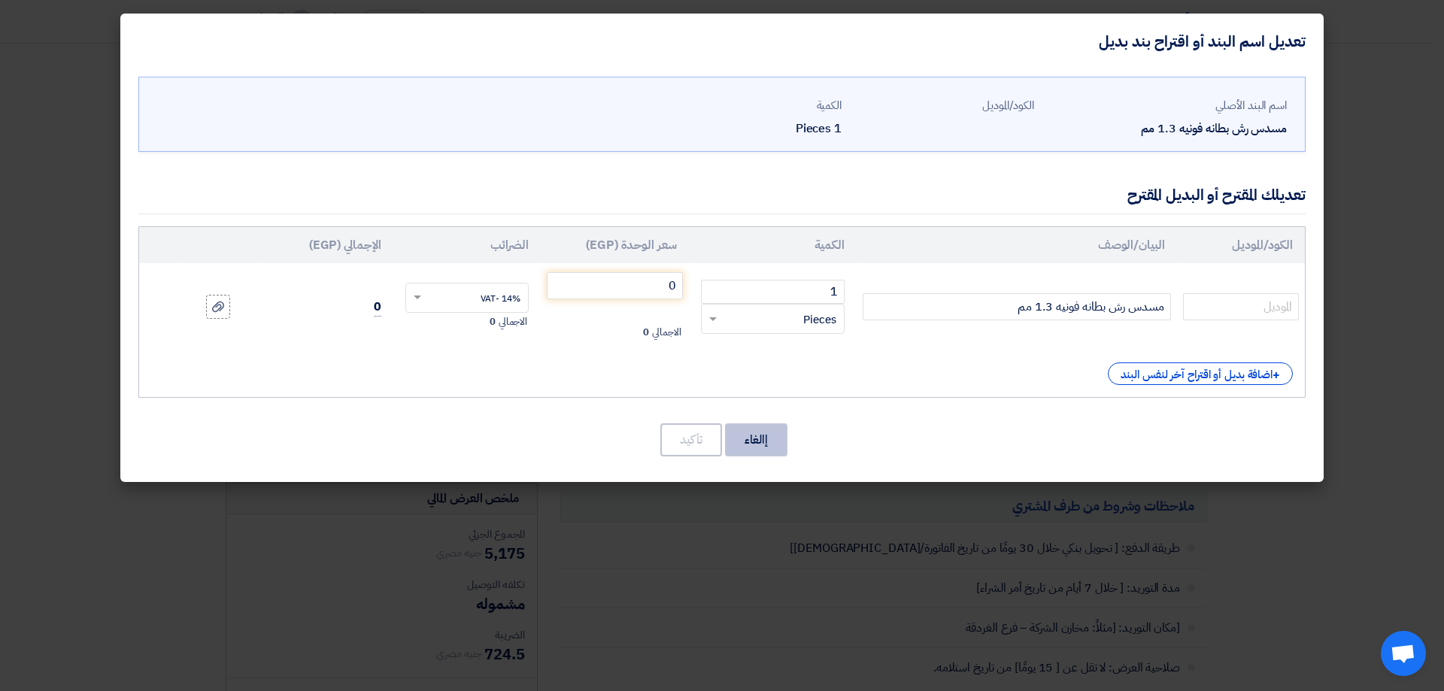
click at [779, 436] on button "إالغاء" at bounding box center [756, 440] width 62 height 33
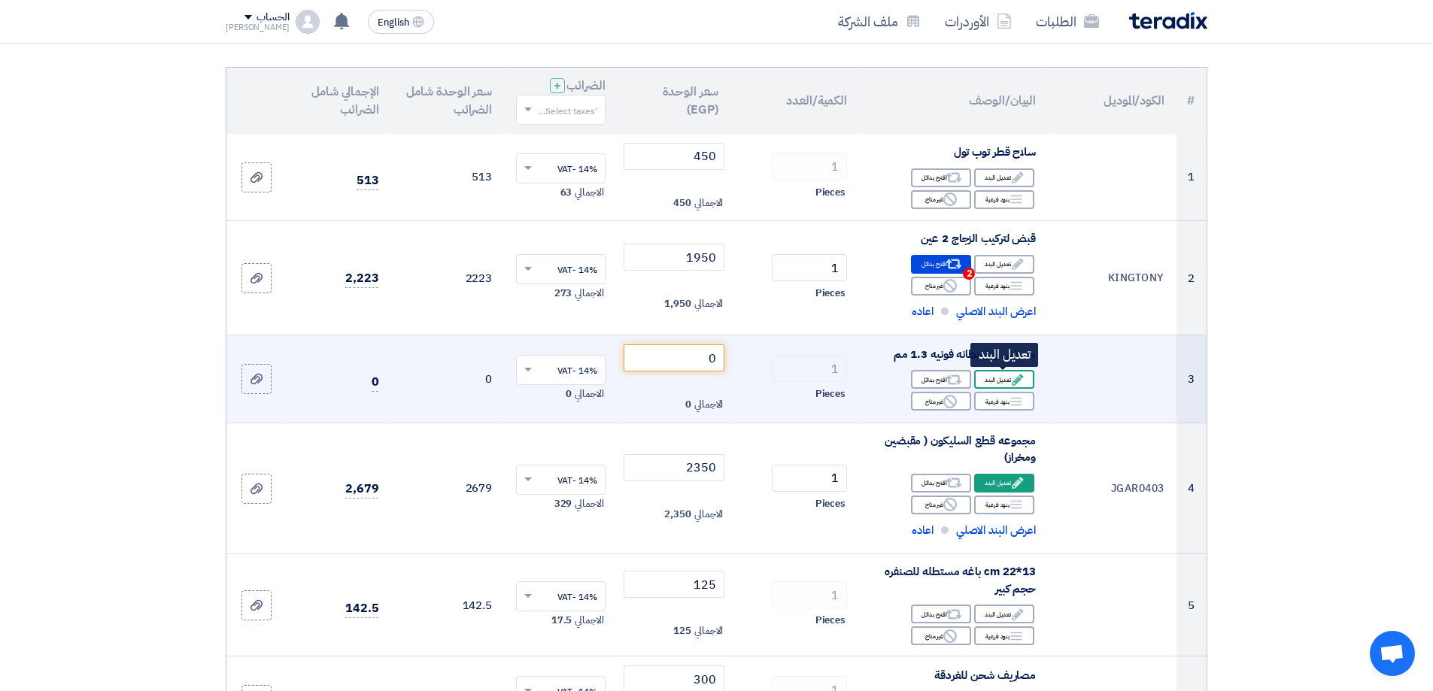
click at [1000, 379] on div "Edit تعديل البند" at bounding box center [1004, 379] width 60 height 19
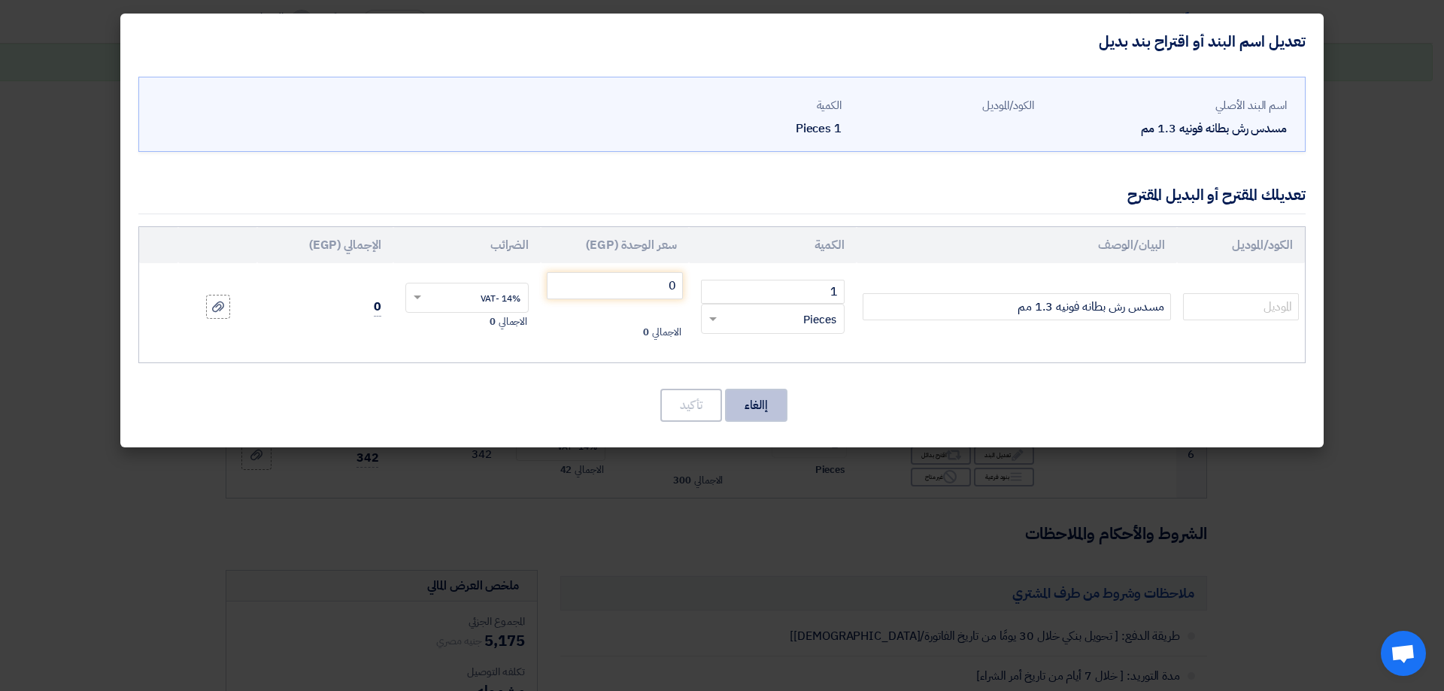
click at [770, 399] on button "إالغاء" at bounding box center [756, 405] width 62 height 33
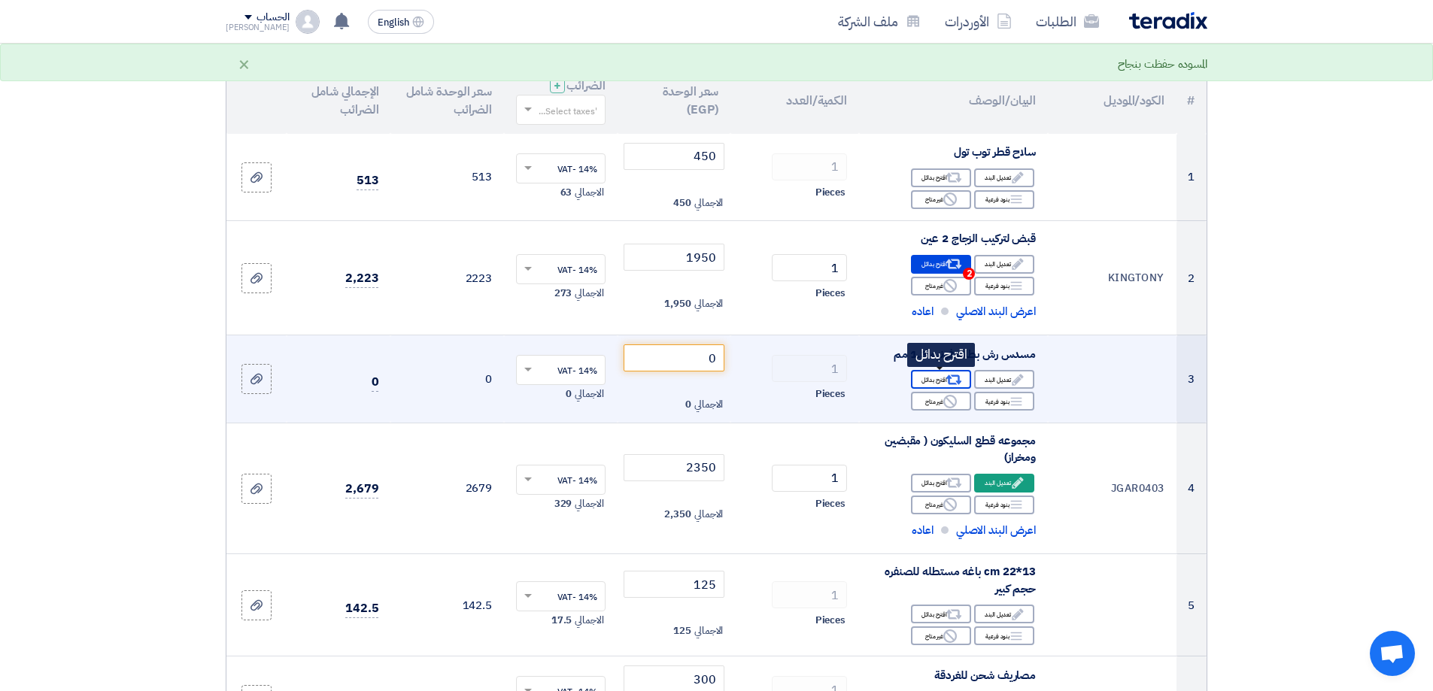
click at [934, 381] on div "Alternative اقترح بدائل" at bounding box center [941, 379] width 60 height 19
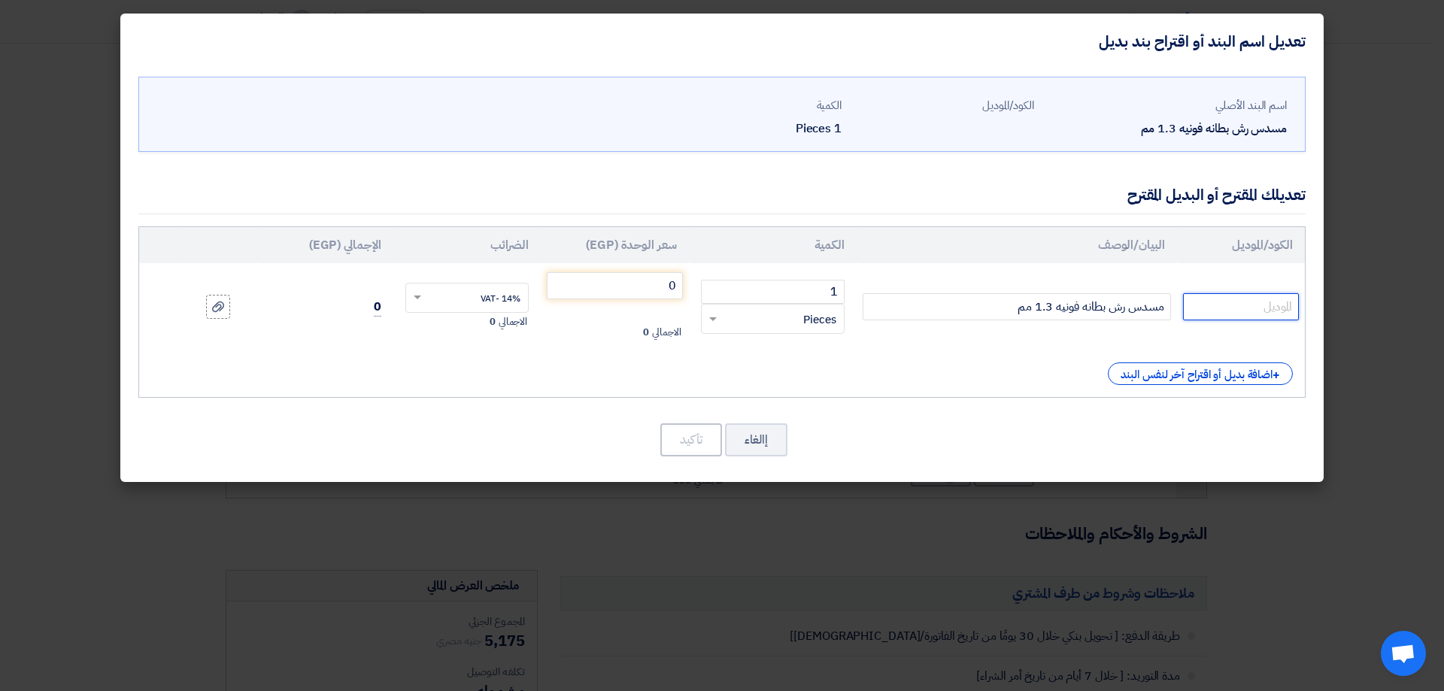
click at [1235, 310] on input "text" at bounding box center [1241, 306] width 116 height 27
paste input "KANA14N6"
type input "KANA14N6"
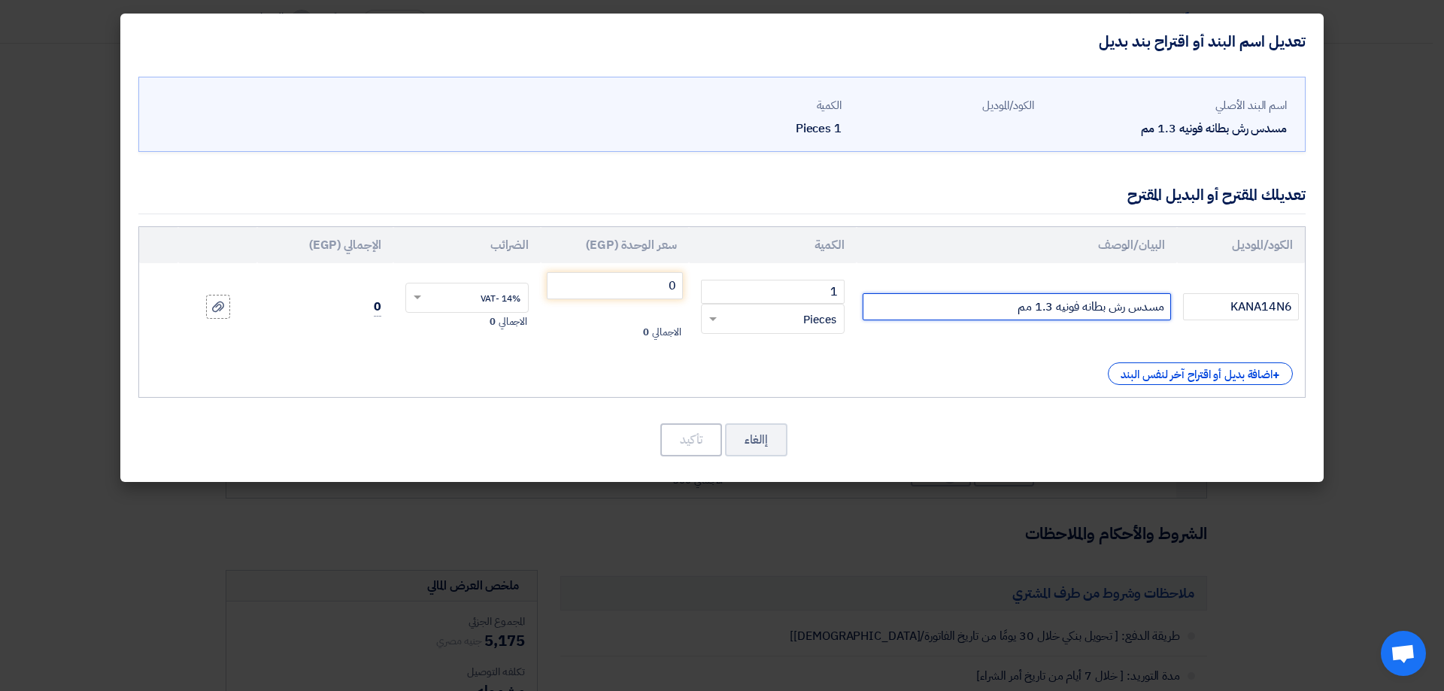
click at [969, 302] on input "مسدس رش بطانه فونيه 1.3 مم" at bounding box center [1017, 306] width 308 height 27
click at [1050, 311] on input "مسدس رش بطانه فونيه 1.3 مم TOPTUL" at bounding box center [1017, 306] width 308 height 27
type input "مسدس رش بطانه فونيه 1.4 مم TOPTUL"
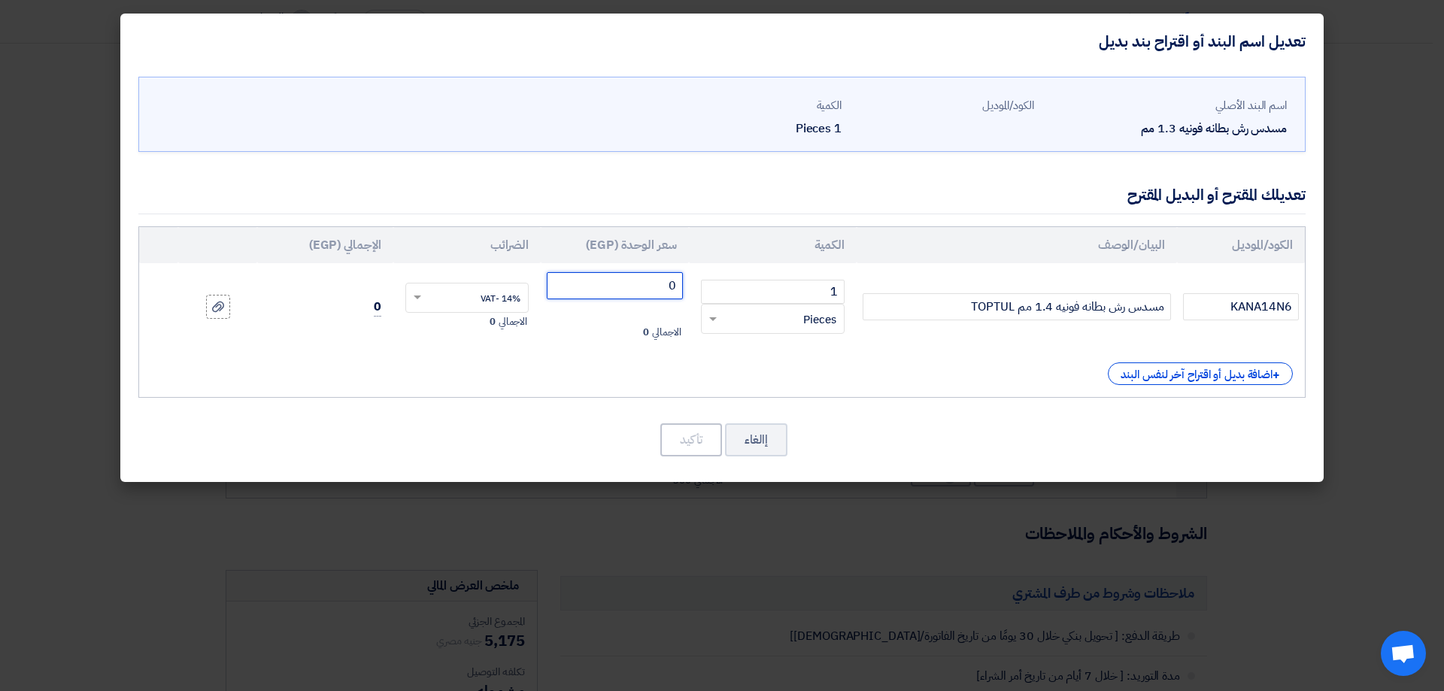
click at [658, 293] on input "0" at bounding box center [615, 285] width 136 height 27
click at [670, 278] on input "0" at bounding box center [615, 285] width 136 height 27
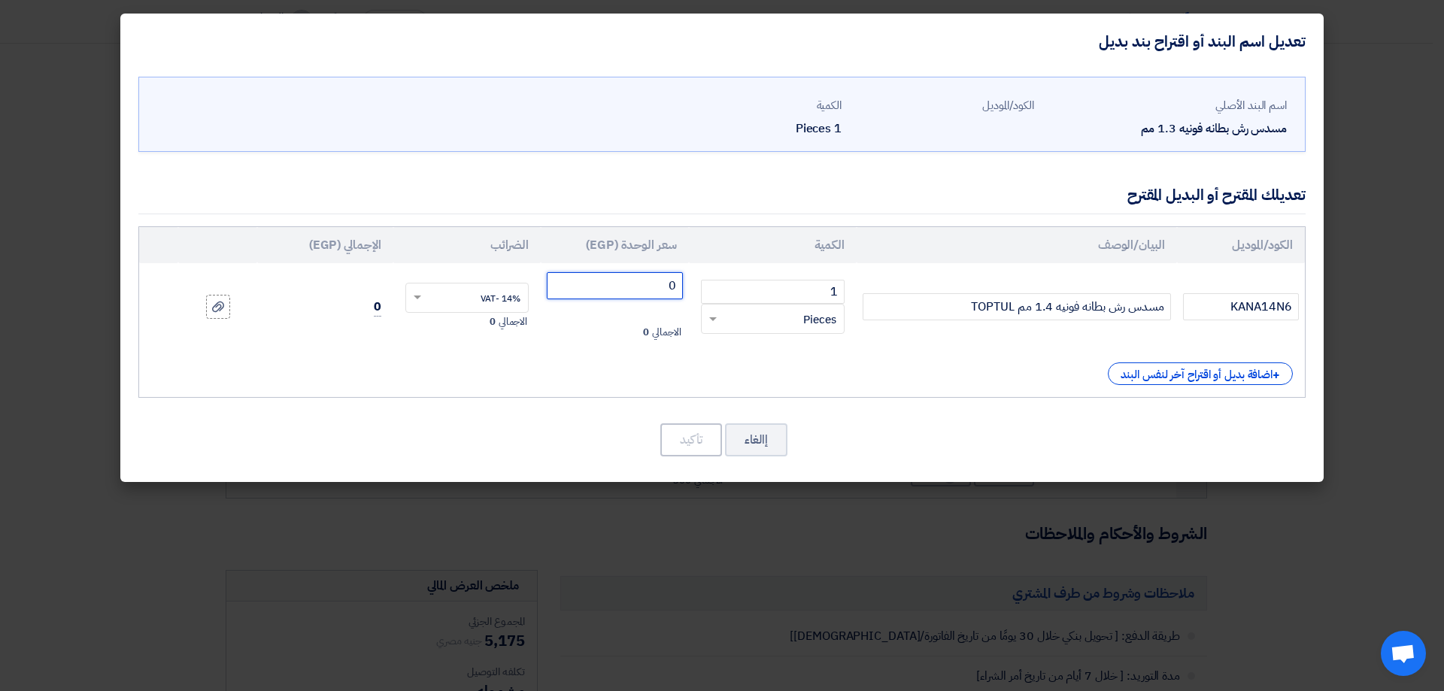
click at [670, 278] on input "0" at bounding box center [615, 285] width 136 height 27
click at [672, 281] on input "0" at bounding box center [615, 285] width 136 height 27
type input "5200"
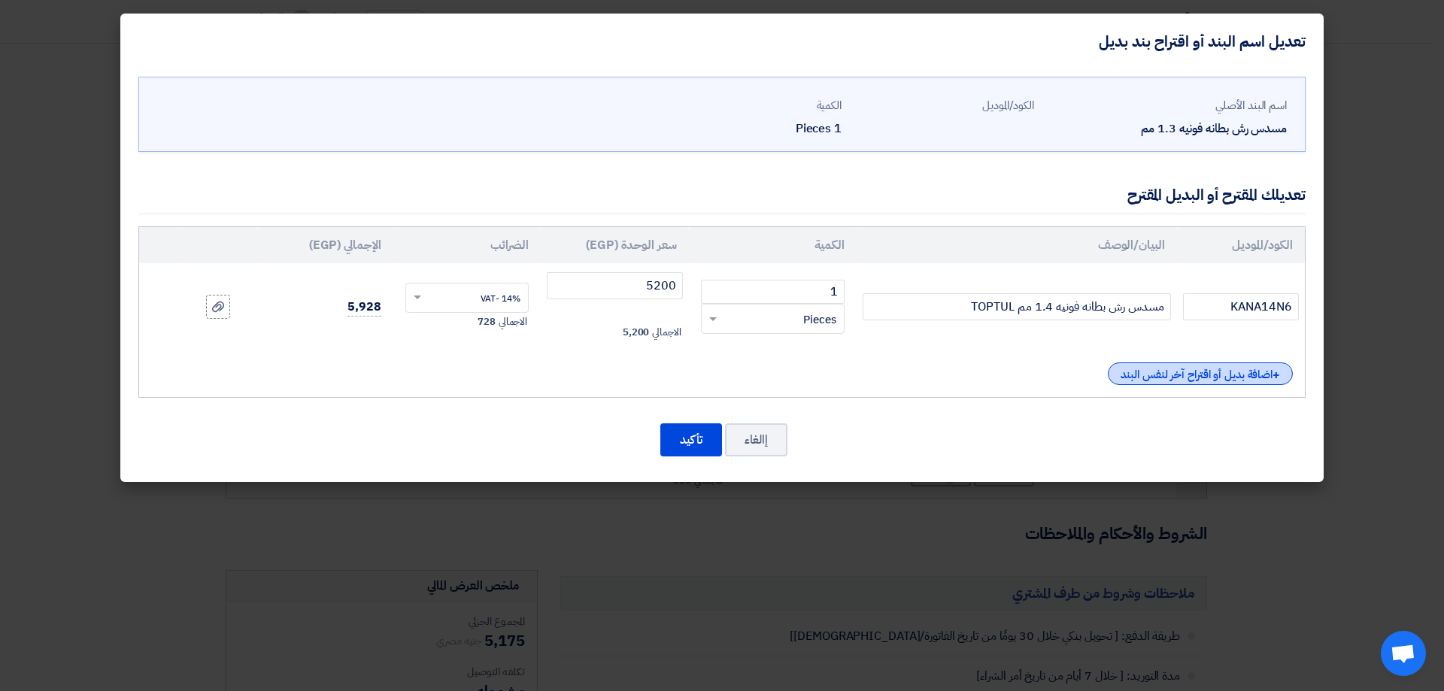
click at [1239, 375] on div "+ اضافة بديل أو اقتراح آخر لنفس البند" at bounding box center [1200, 374] width 185 height 23
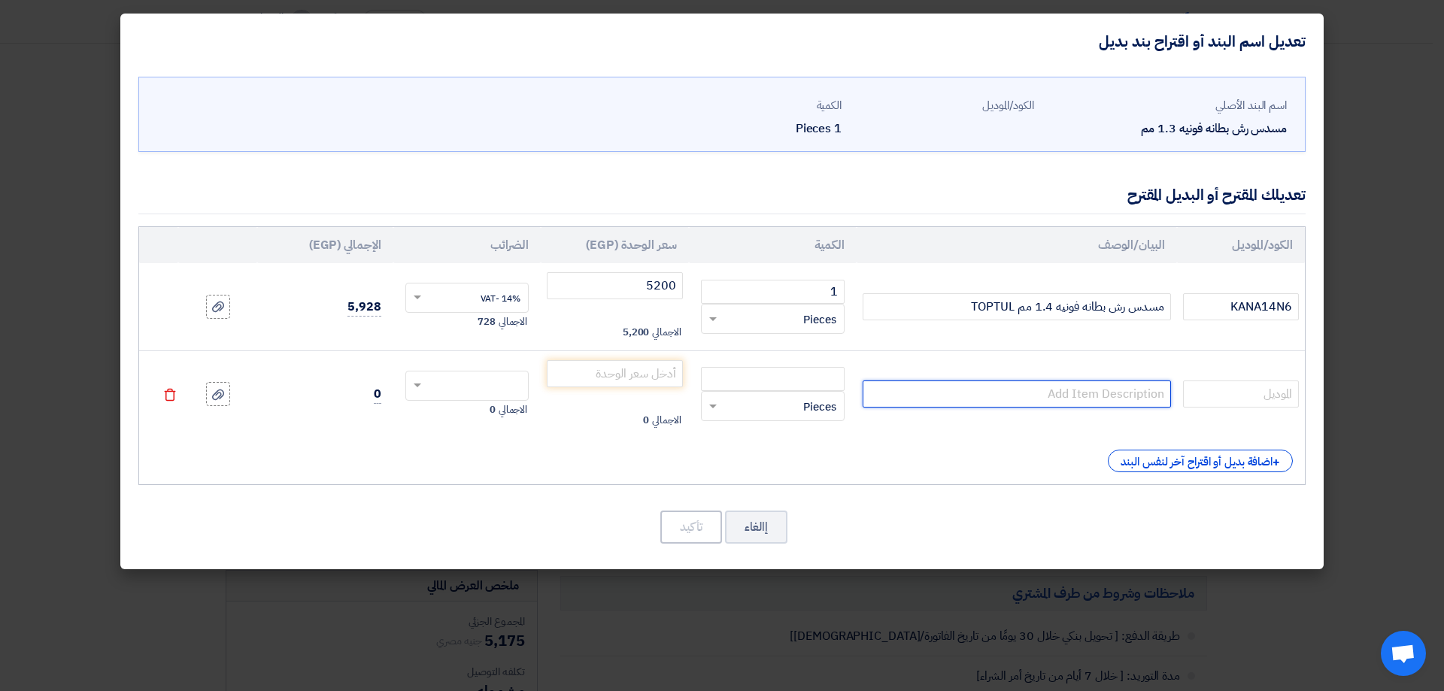
click at [1101, 390] on input "text" at bounding box center [1017, 394] width 308 height 27
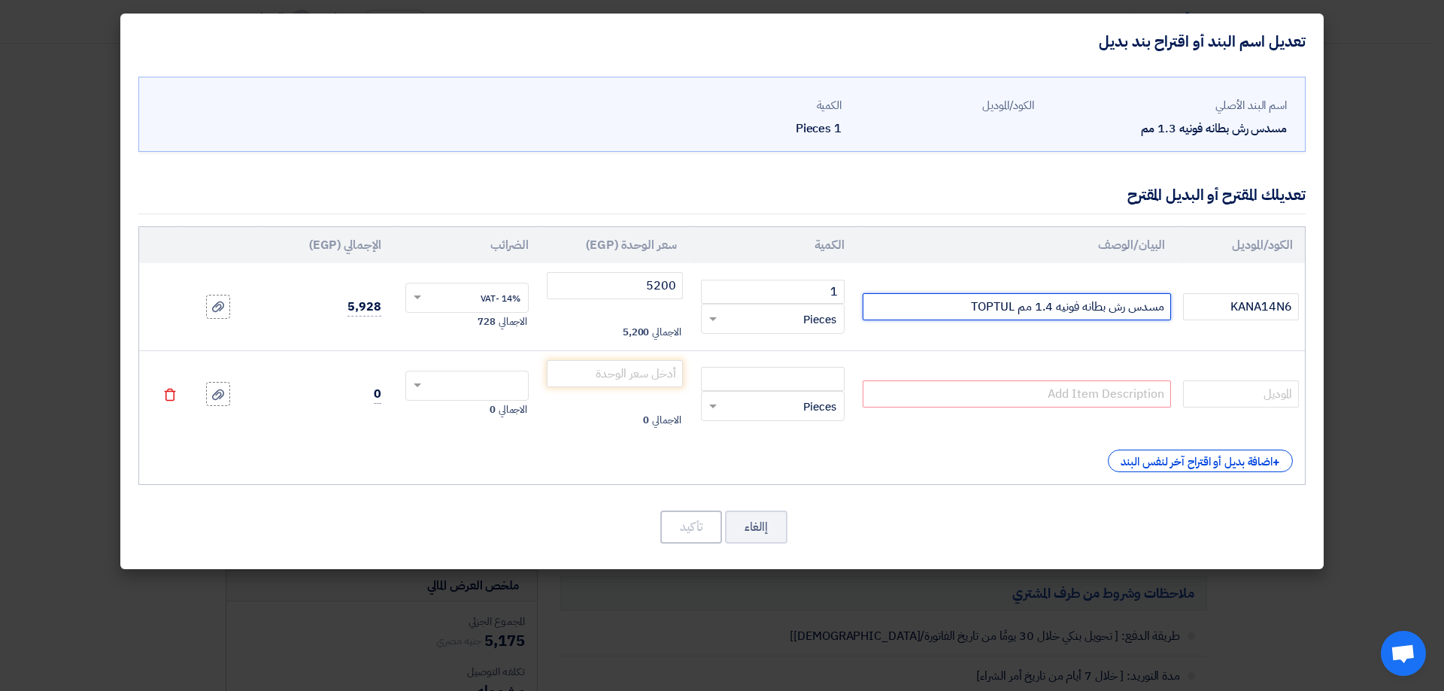
click at [1017, 306] on input "مسدس رش بطانه فونيه 1.4 مم TOPTUL" at bounding box center [1017, 306] width 308 height 27
click at [1016, 307] on input "مسدس رش بطانه فونيه 1.4 مم TOPTUL" at bounding box center [1017, 306] width 308 height 27
drag, startPoint x: 1020, startPoint y: 308, endPoint x: 1171, endPoint y: 308, distance: 151.2
click at [1171, 308] on td "مسدس رش بطانه فونيه 1.4 مم TOPTUL" at bounding box center [1017, 306] width 320 height 87
type input "مسدس رش بطانه فونيه 1.4 مم TOPTUL"
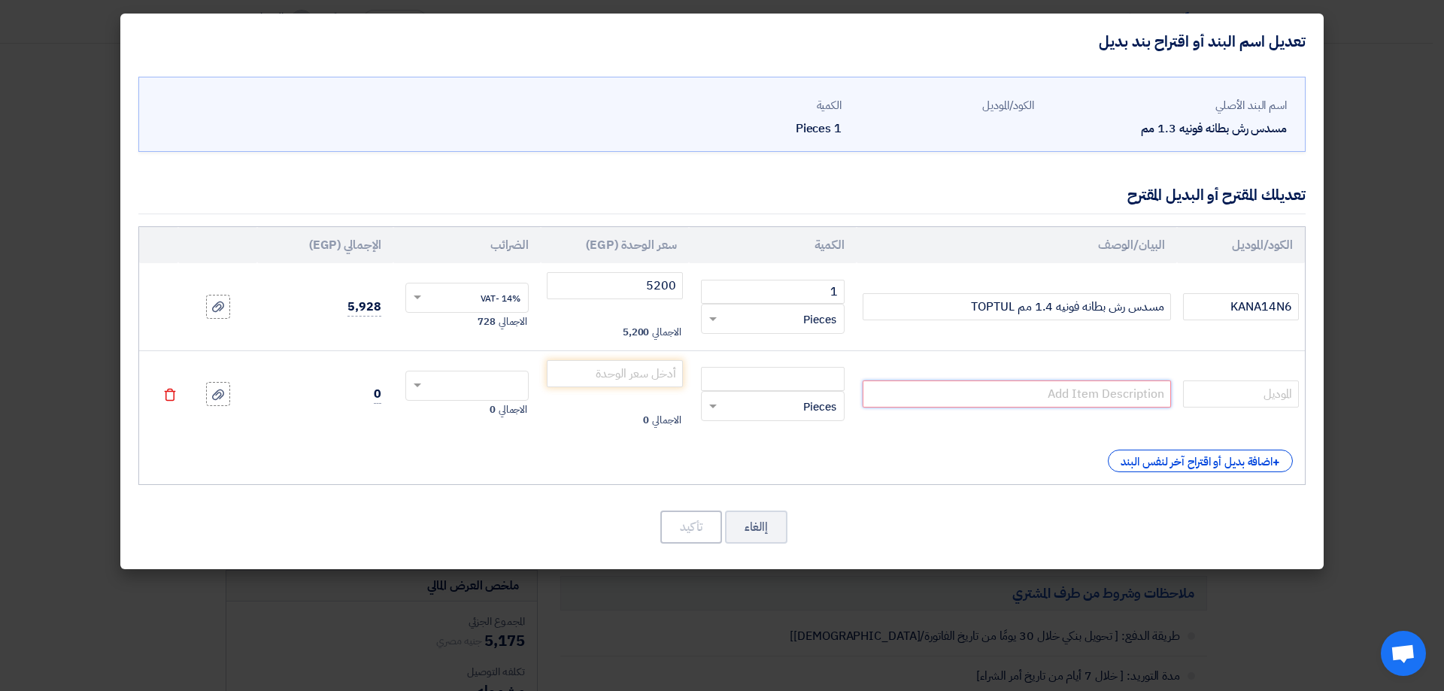
click at [1131, 394] on input "text" at bounding box center [1017, 394] width 308 height 27
paste input "مسدس رش بطانه فونيه 1.4 مم"
type input "مسدس رش بطانه فونيه 1.4 مم"
click at [1216, 400] on input "text" at bounding box center [1241, 394] width 116 height 27
paste input "T.F.3"
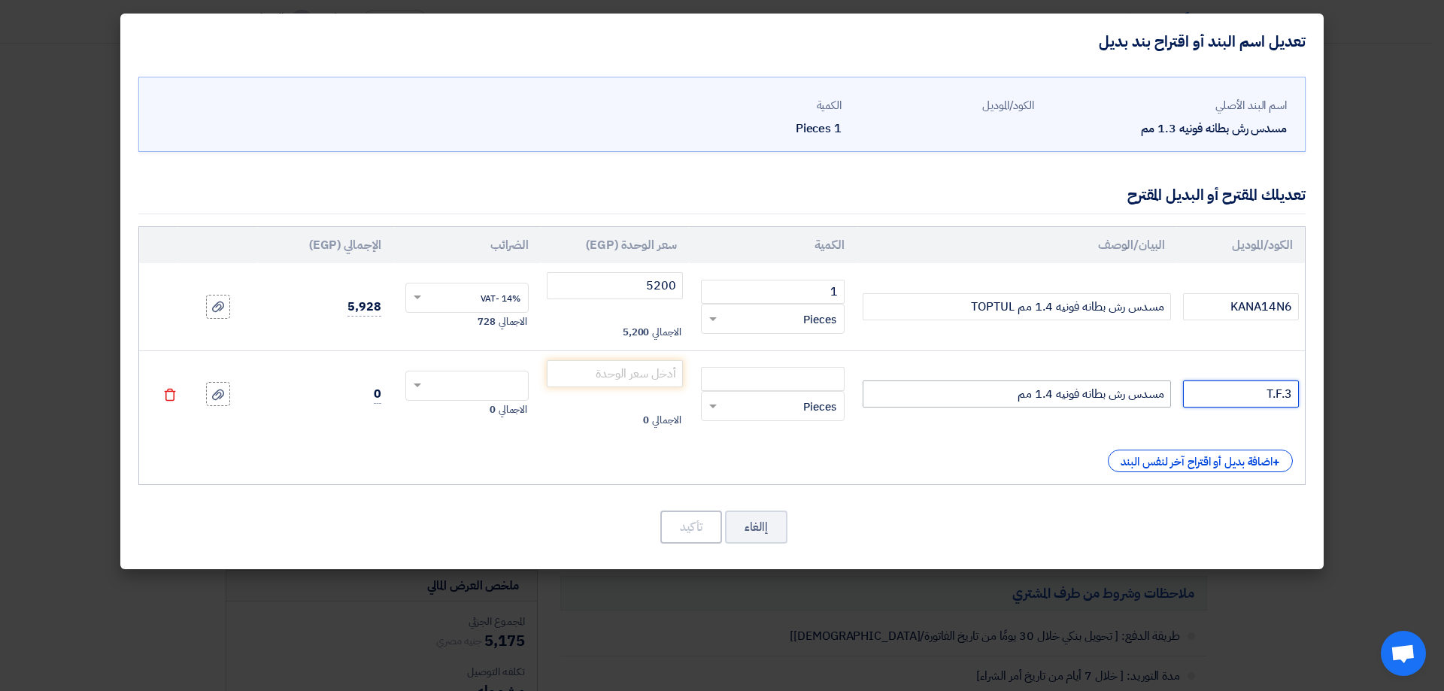
type input "T.F.3"
click at [992, 386] on input "مسدس رش بطانه فونيه 1.4 مم" at bounding box center [1017, 394] width 308 height 27
type input "مسدس رش بطانه فونيه 1.4 مم FG ايطالى"
click at [789, 382] on input "number" at bounding box center [773, 379] width 144 height 24
type input "1"
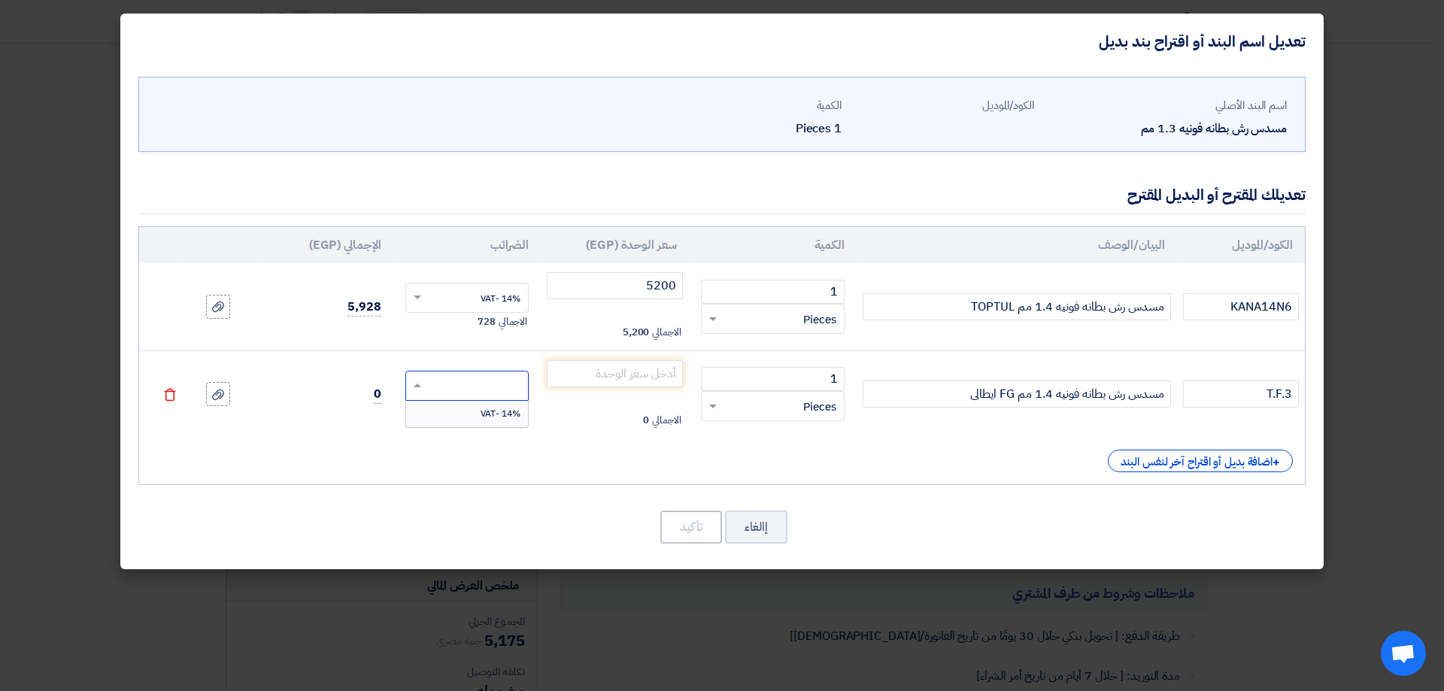
click at [485, 390] on input "text" at bounding box center [477, 387] width 91 height 24
click at [488, 407] on span "14% -VAT" at bounding box center [501, 414] width 40 height 14
click at [606, 387] on input "number" at bounding box center [615, 373] width 136 height 27
type input "2550"
click at [214, 393] on icon at bounding box center [218, 395] width 12 height 12
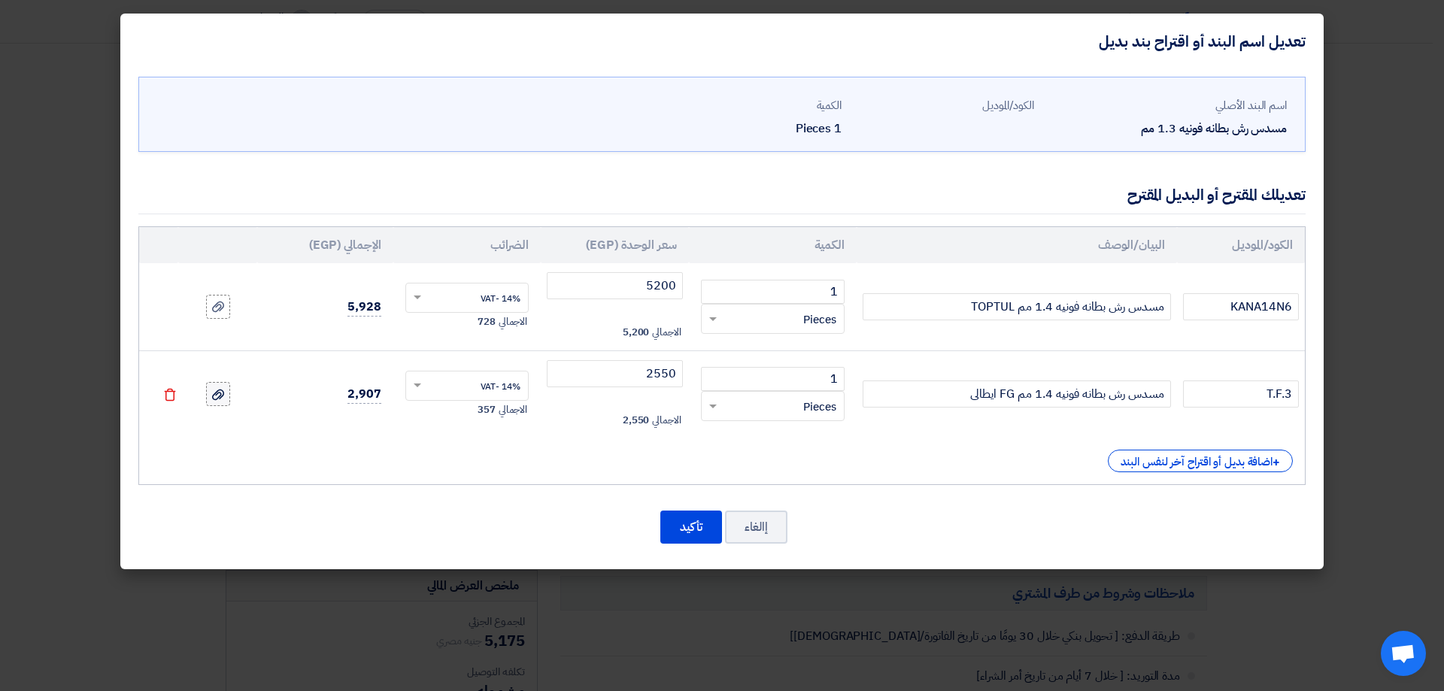
click at [0, 0] on input "file" at bounding box center [0, 0] width 0 height 0
click at [693, 521] on button "تأكيد" at bounding box center [692, 527] width 62 height 33
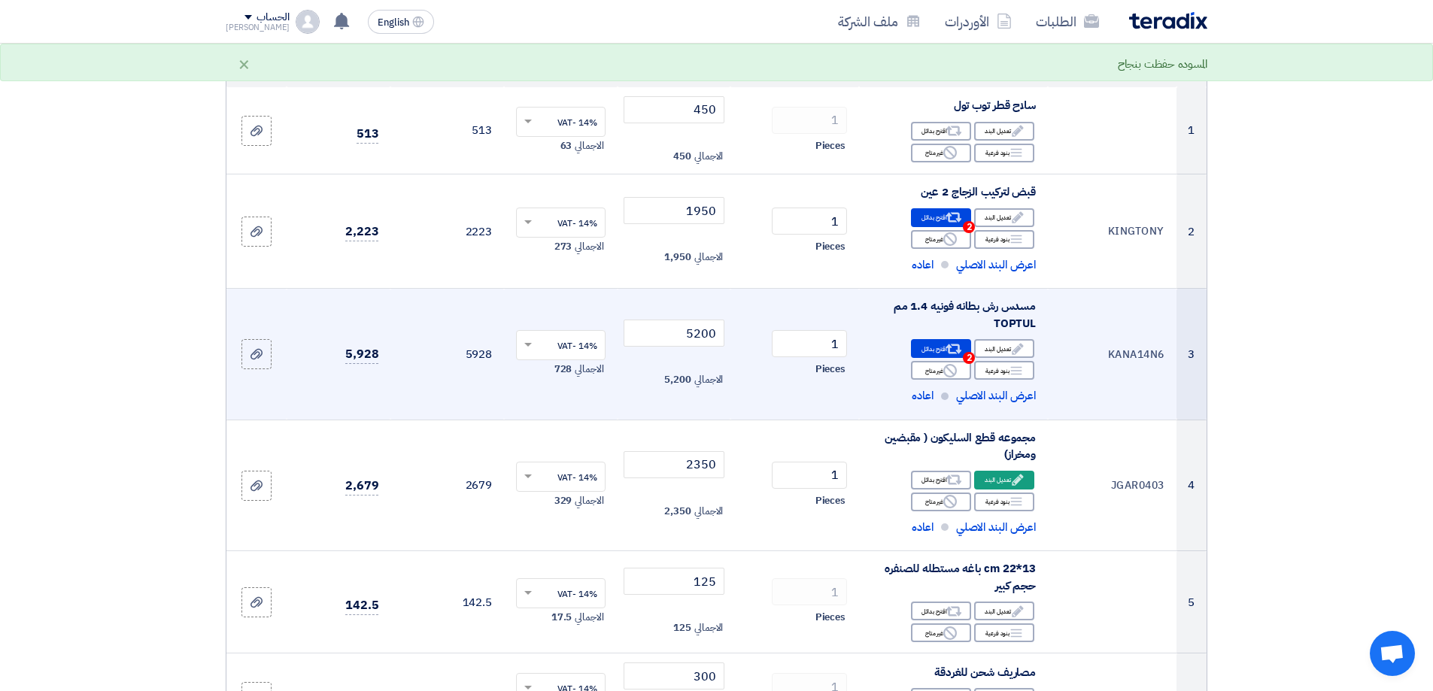
scroll to position [376, 0]
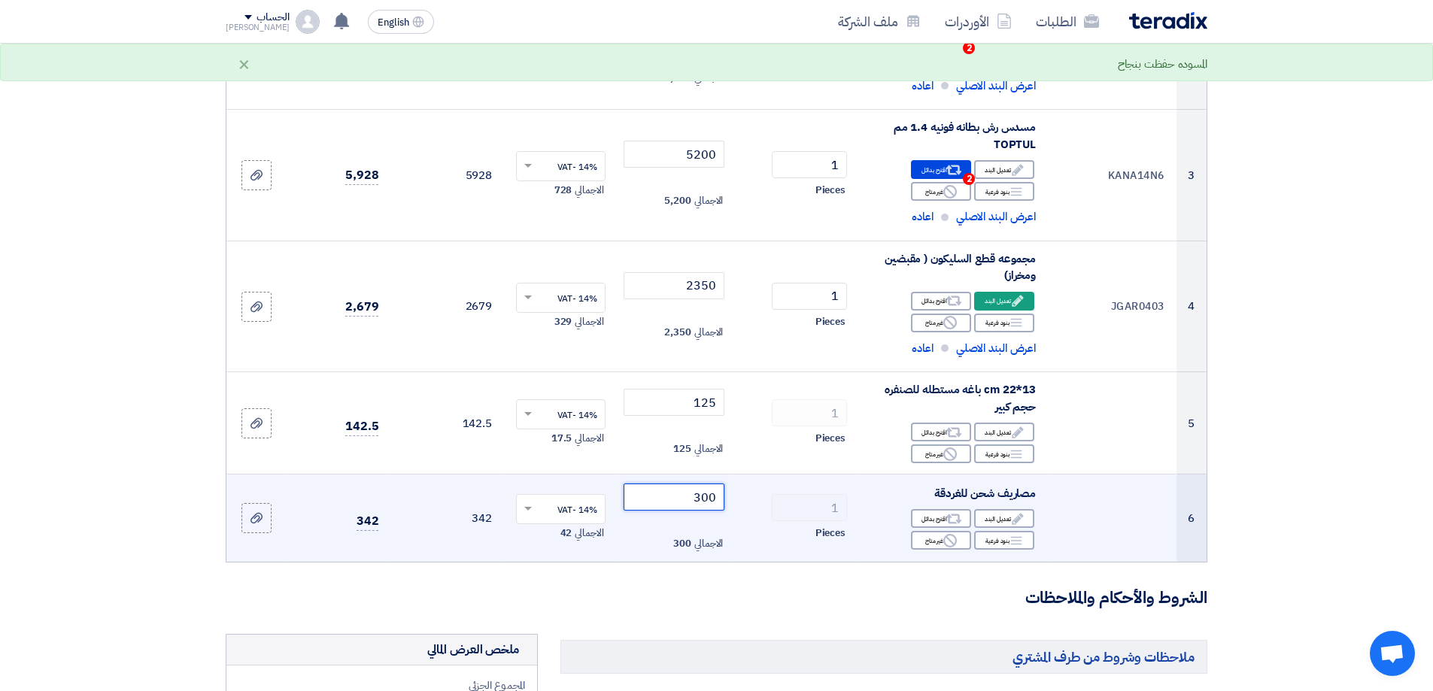
click at [703, 498] on input "300" at bounding box center [675, 497] width 102 height 27
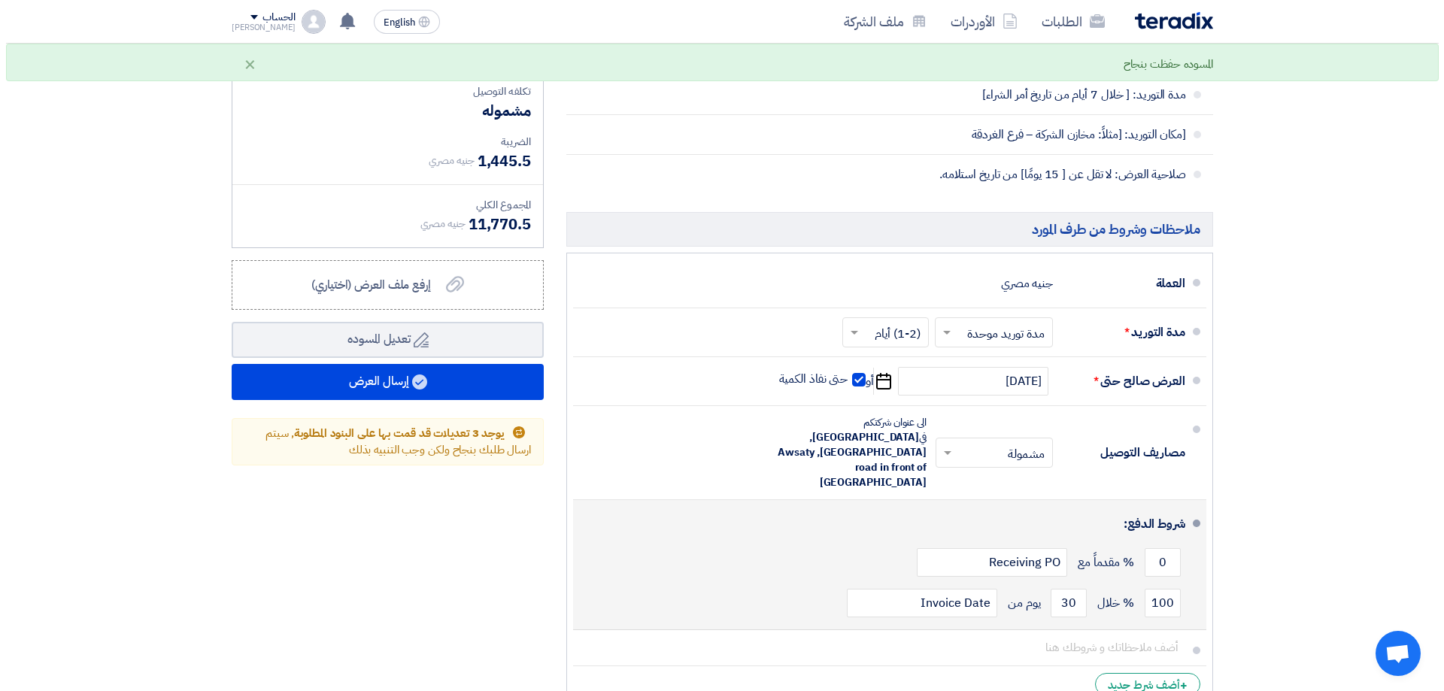
scroll to position [1053, 0]
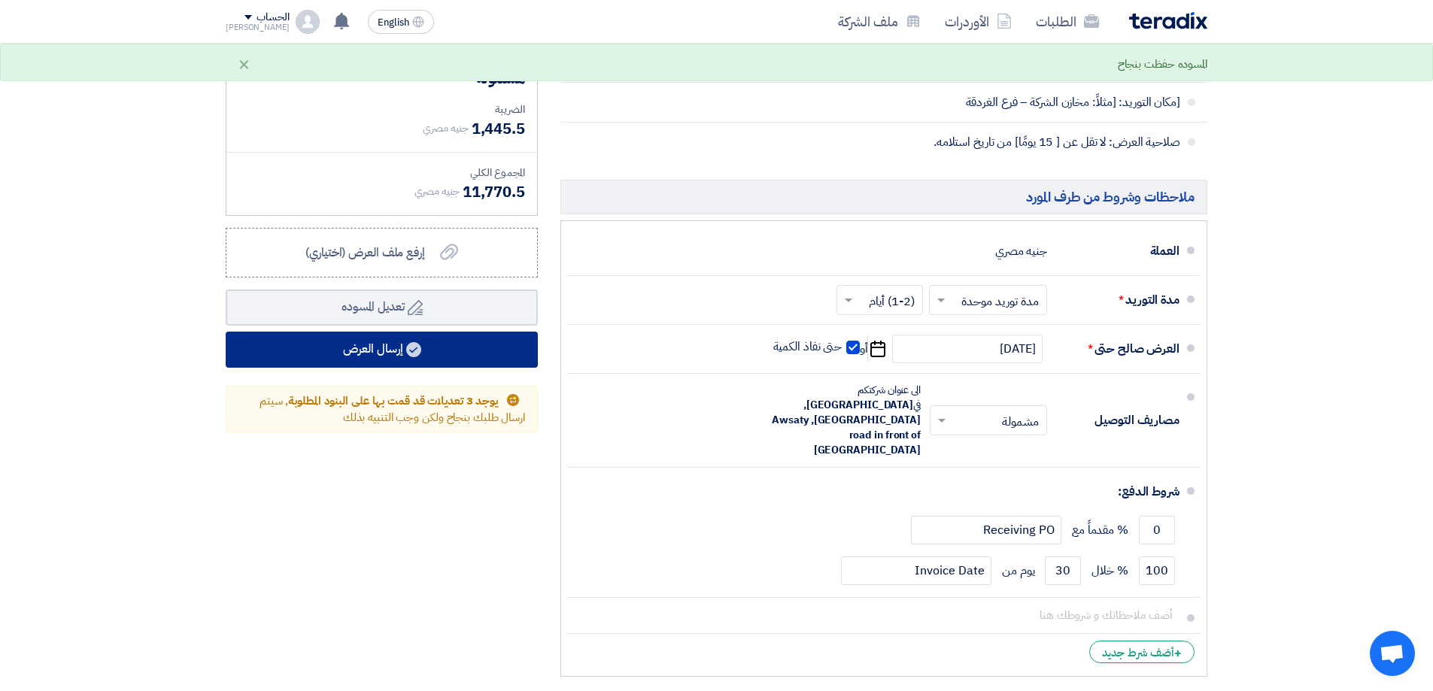
type input "250"
click at [475, 354] on button "إرسال العرض" at bounding box center [382, 350] width 312 height 36
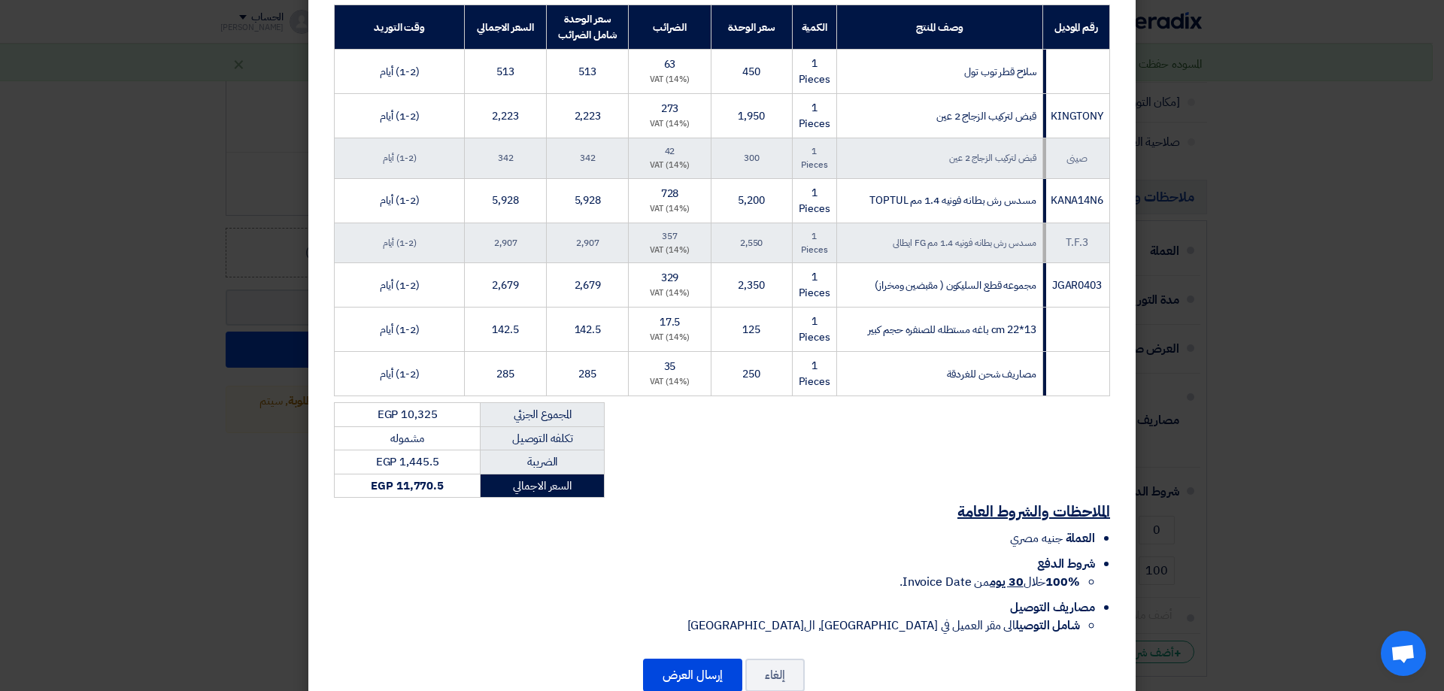
scroll to position [276, 0]
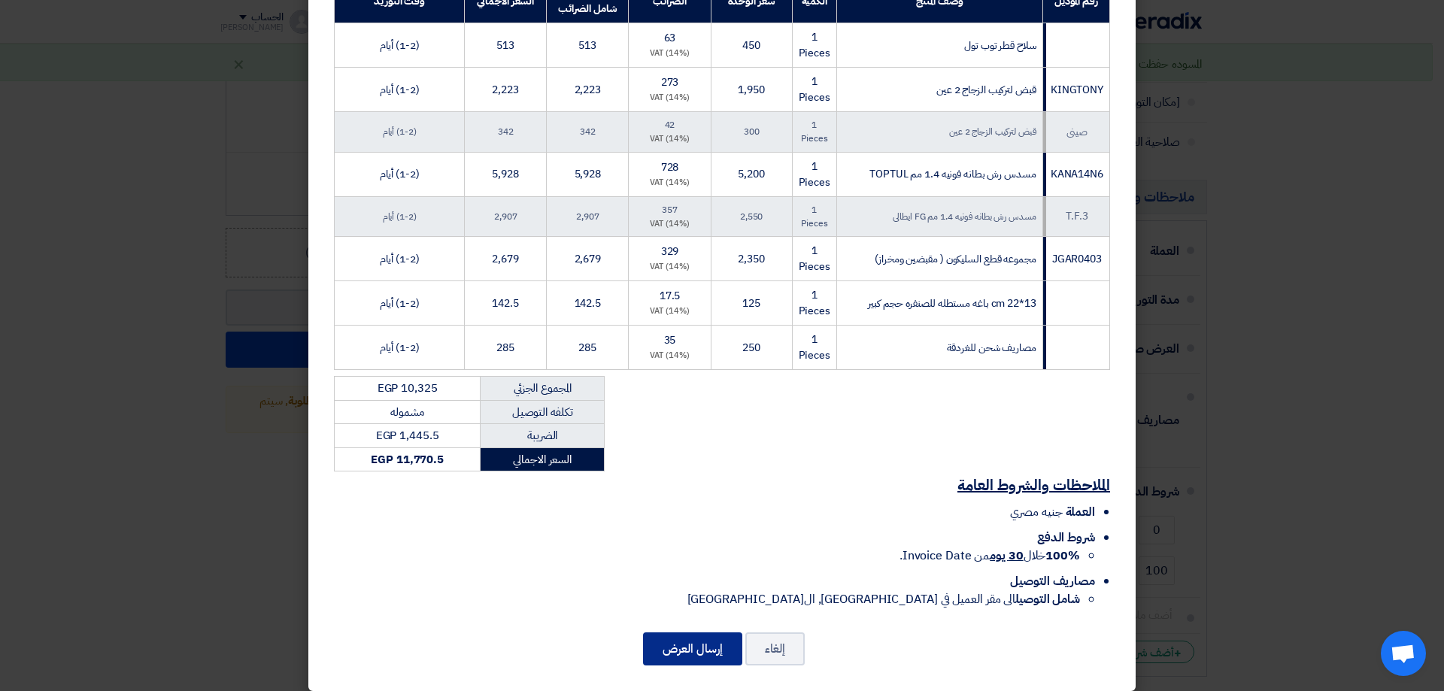
click at [689, 638] on button "إرسال العرض" at bounding box center [692, 649] width 99 height 33
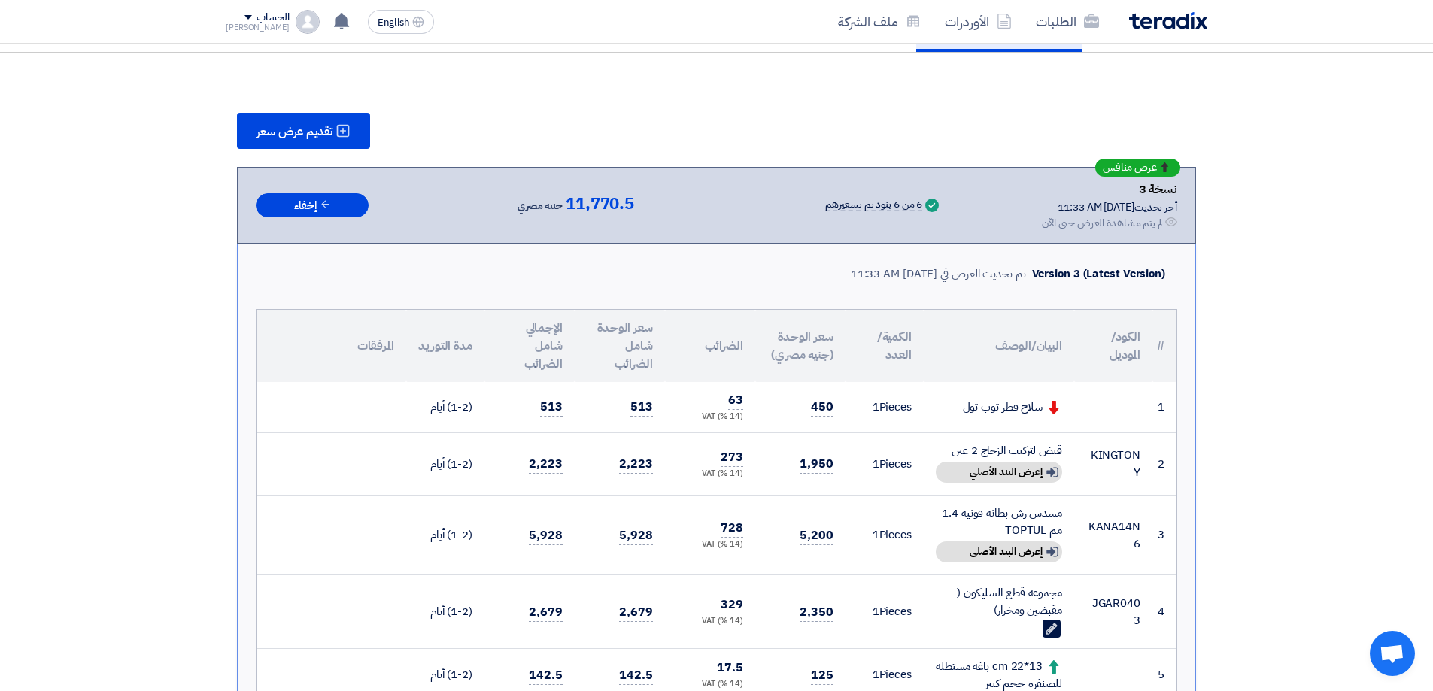
scroll to position [150, 0]
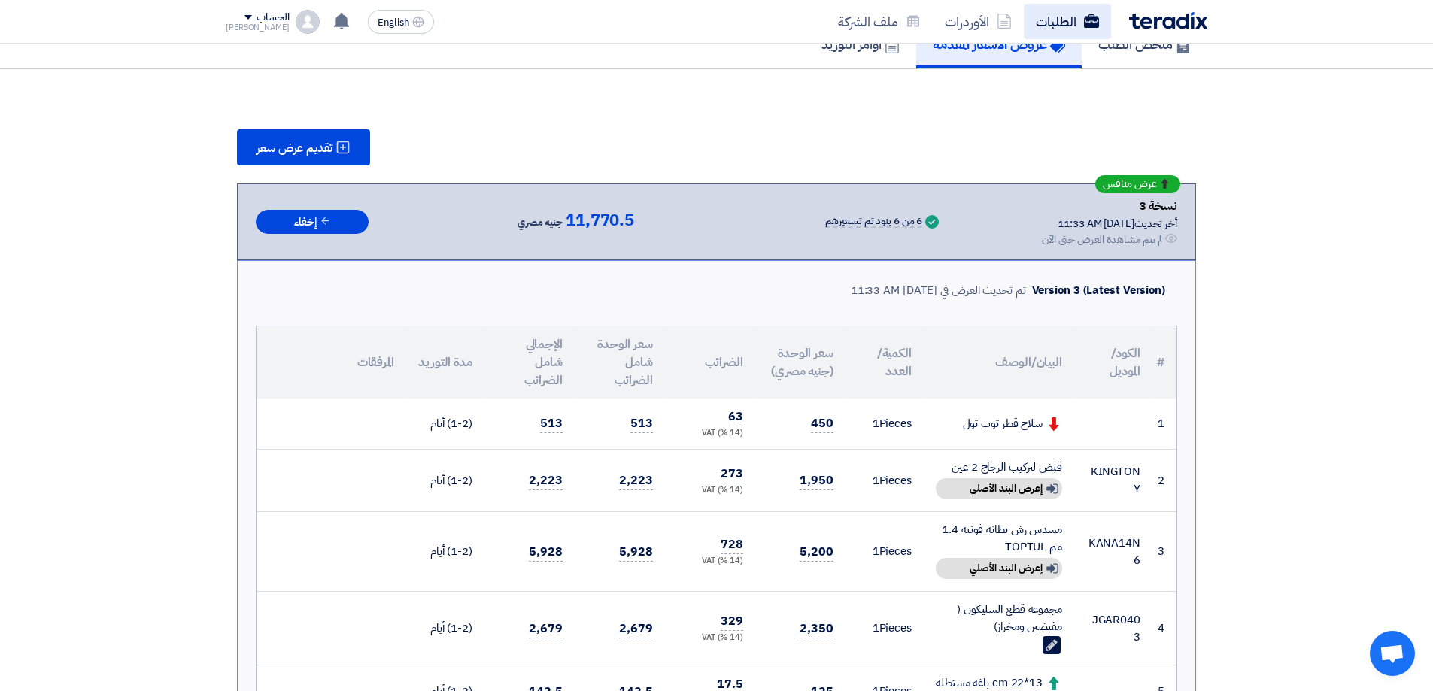
click at [1070, 23] on link "الطلبات" at bounding box center [1067, 21] width 87 height 35
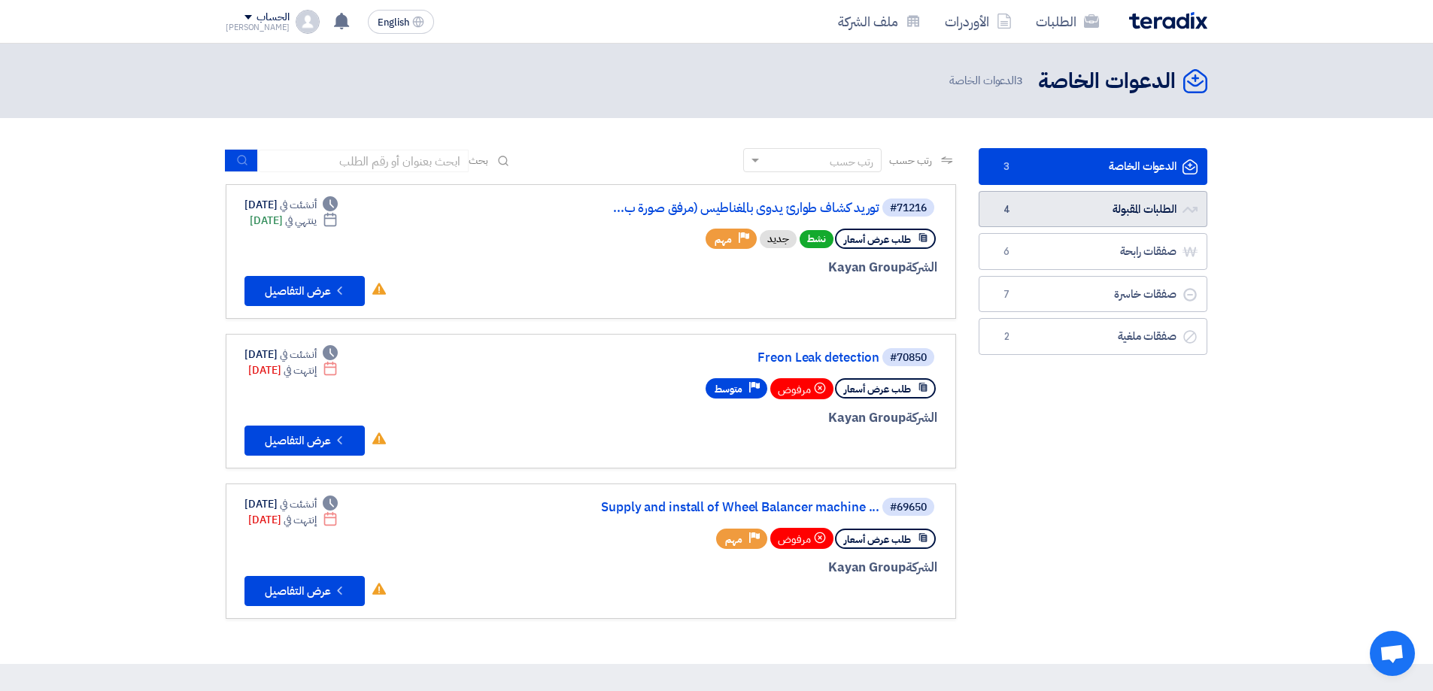
click at [1151, 221] on link "الطلبات المقبولة الطلبات المقبولة 4" at bounding box center [1093, 209] width 229 height 37
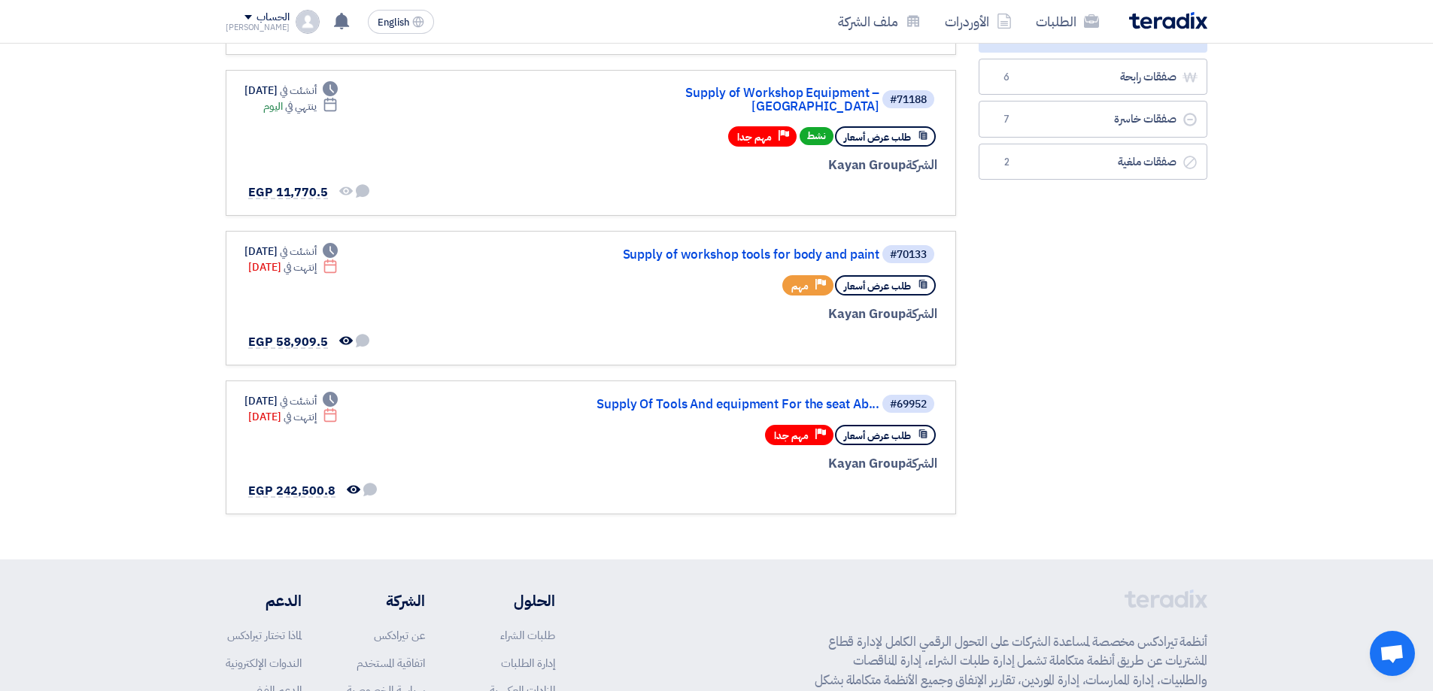
scroll to position [301, 0]
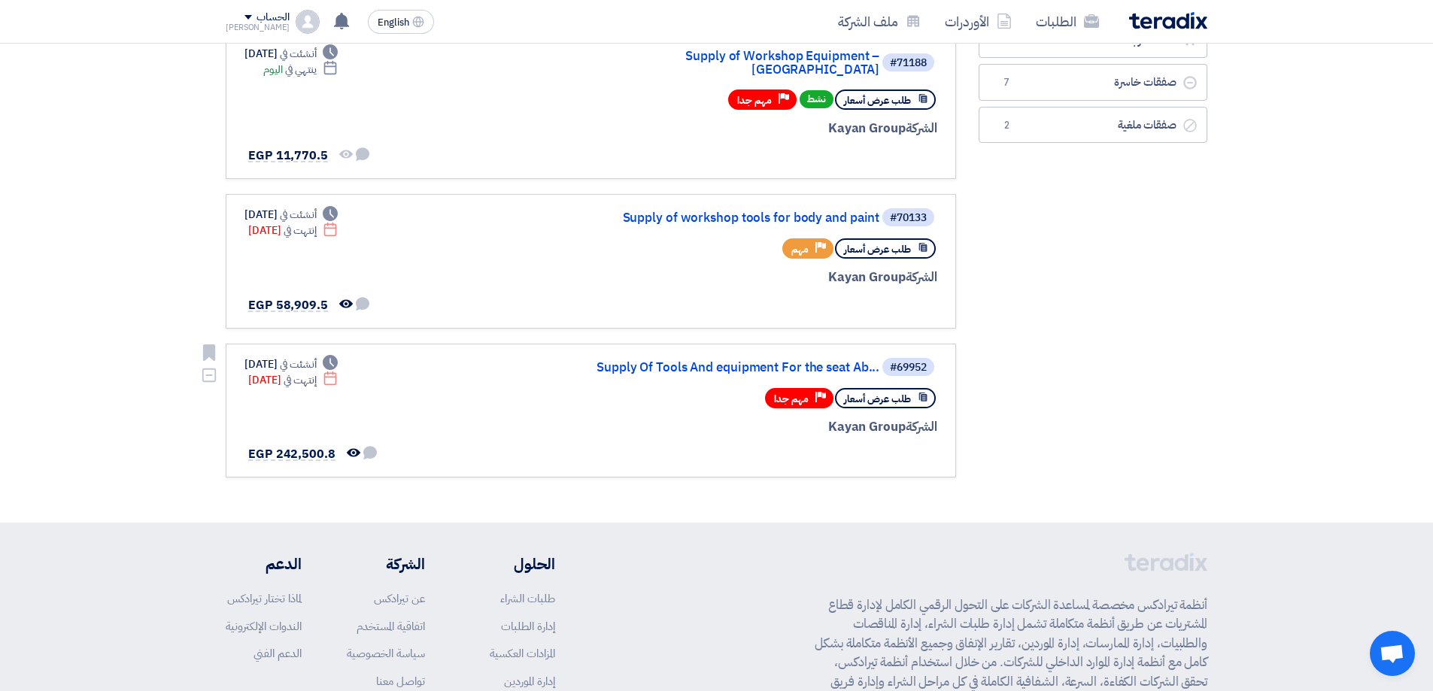
click at [649, 369] on div "#69952 Supply Of Tools And equipment For the seat Ab... طلب عرض أسعار Priority …" at bounding box center [757, 411] width 362 height 109
click at [651, 361] on link "Supply Of Tools And equipment For the seat Ab..." at bounding box center [729, 368] width 301 height 14
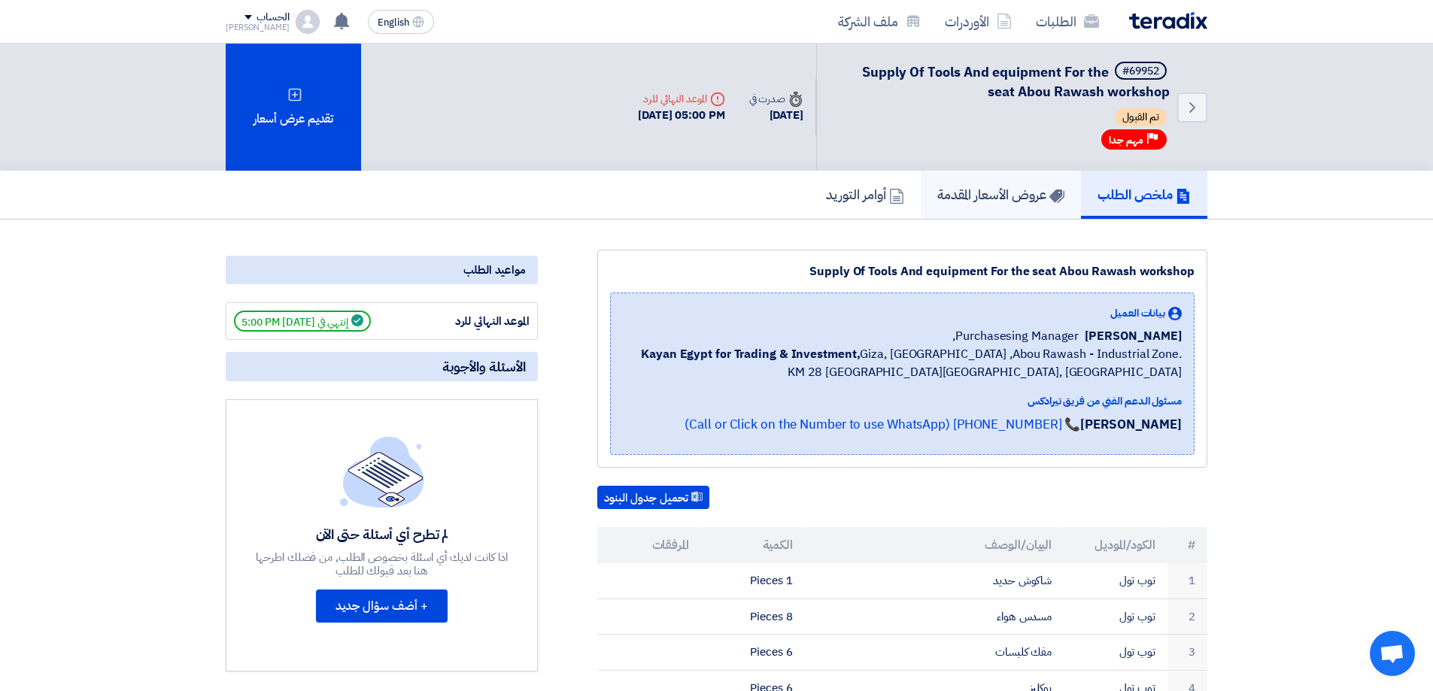
click at [1008, 190] on h5 "عروض الأسعار المقدمة" at bounding box center [1000, 194] width 127 height 17
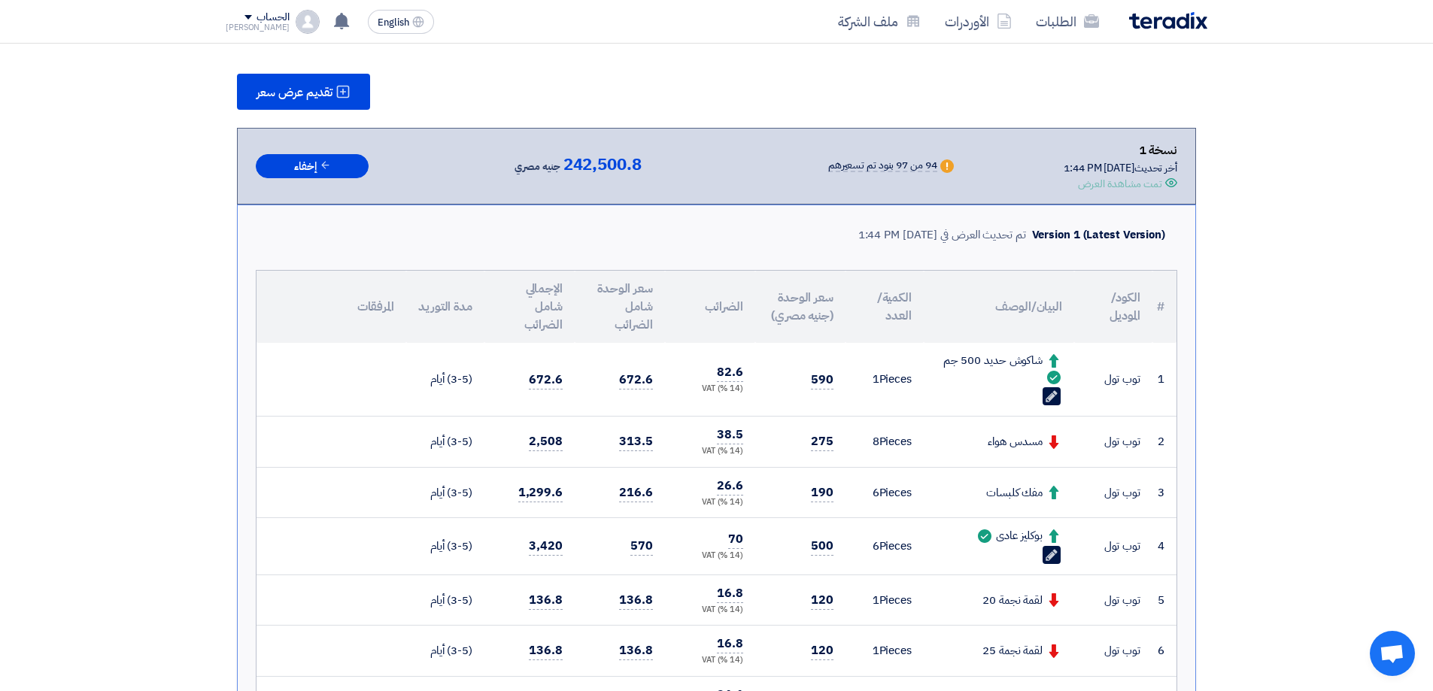
scroll to position [75, 0]
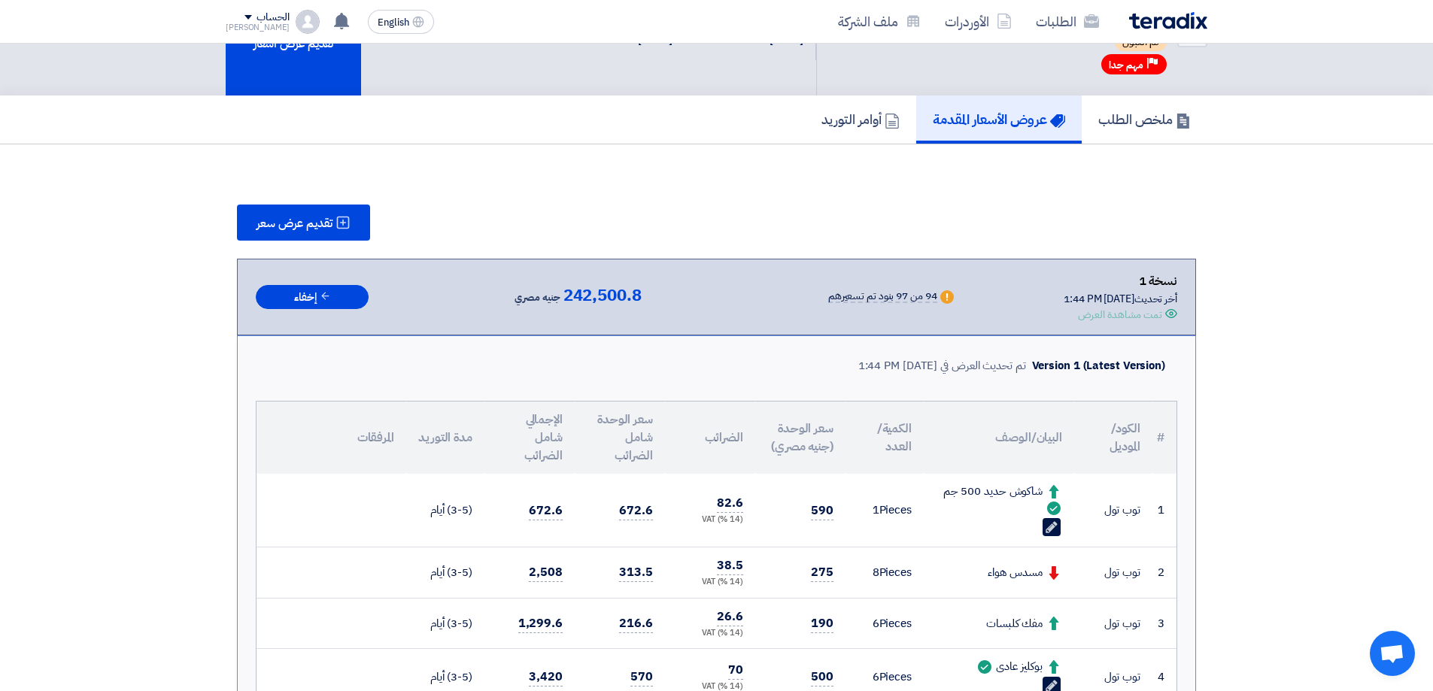
click at [1132, 32] on div "الطلبات الأوردرات ملف الشركة" at bounding box center [912, 21] width 589 height 35
click at [1142, 26] on img at bounding box center [1168, 20] width 78 height 17
